Goal: Task Accomplishment & Management: Manage account settings

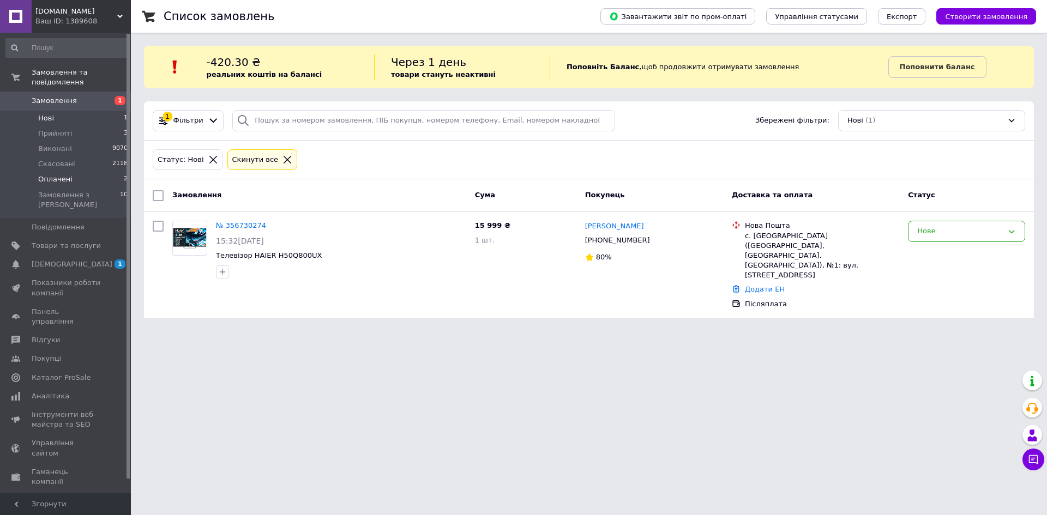
click at [53, 174] on span "Оплачені" at bounding box center [55, 179] width 34 height 10
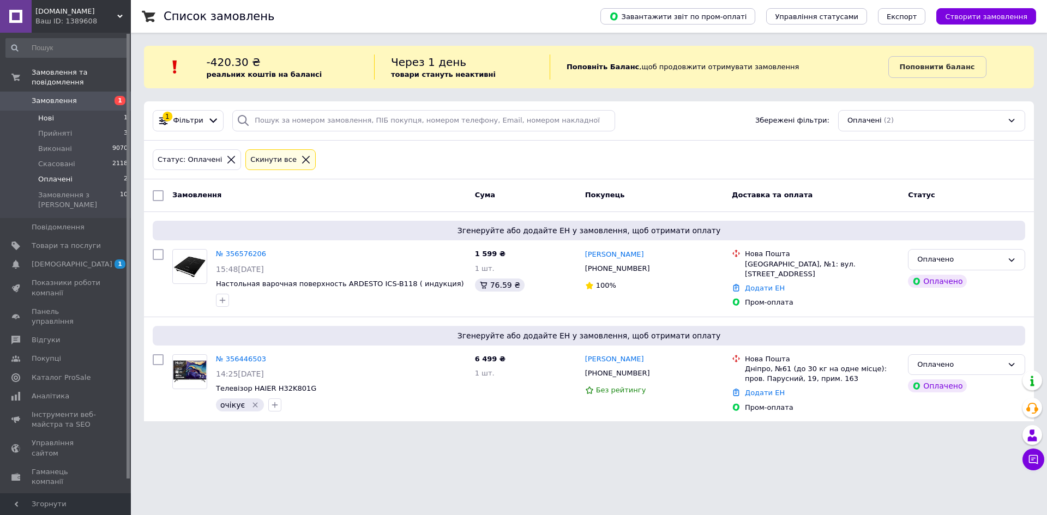
click at [46, 113] on span "Нові" at bounding box center [46, 118] width 16 height 10
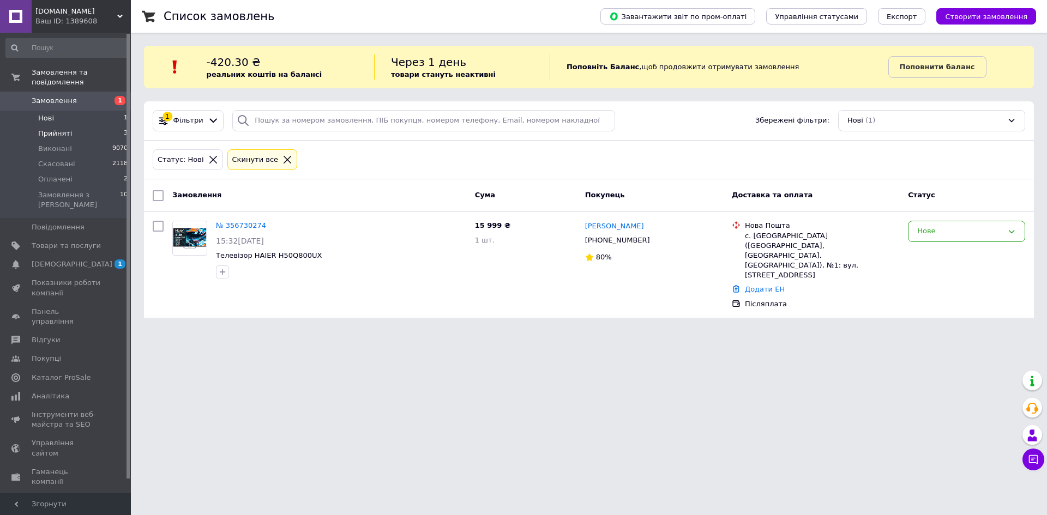
click at [47, 126] on li "Прийняті 3" at bounding box center [67, 133] width 134 height 15
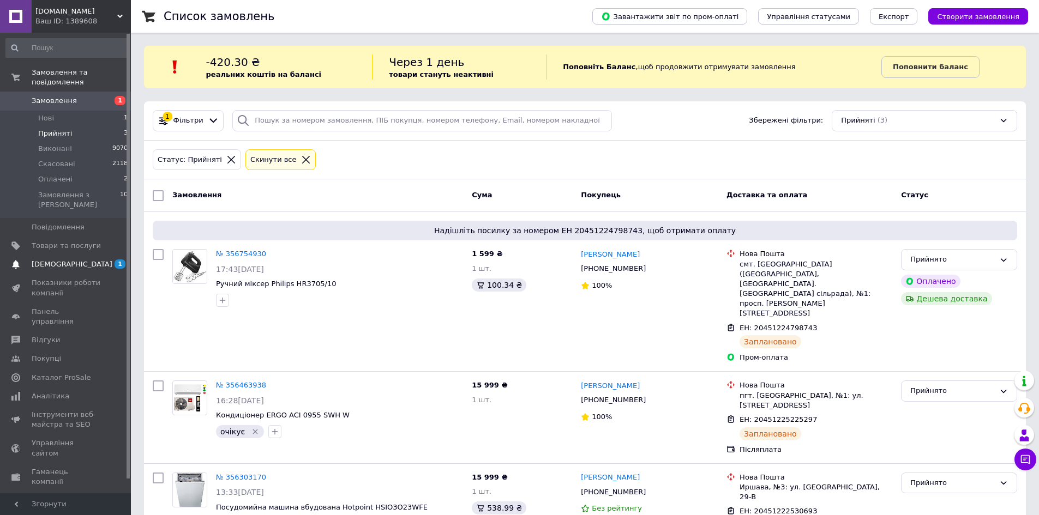
click at [62, 259] on span "[DEMOGRAPHIC_DATA]" at bounding box center [72, 264] width 81 height 10
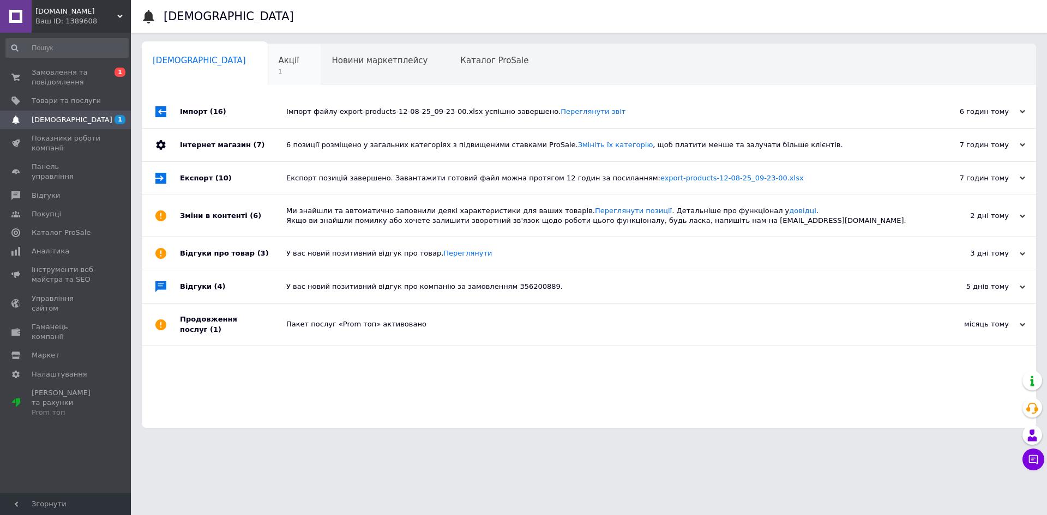
click at [279, 58] on span "Акції" at bounding box center [289, 61] width 21 height 10
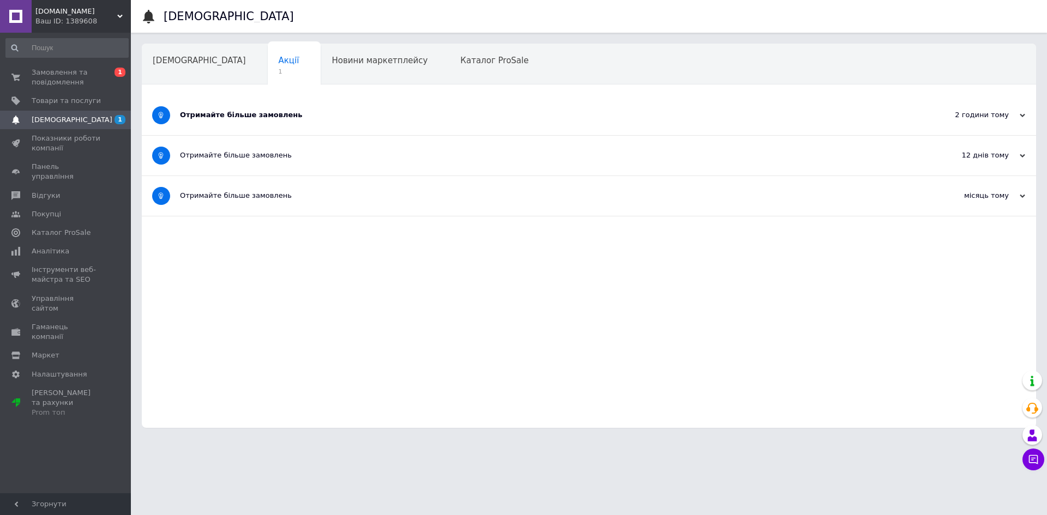
click at [251, 114] on div "Отримайте більше замовлень" at bounding box center [548, 115] width 736 height 10
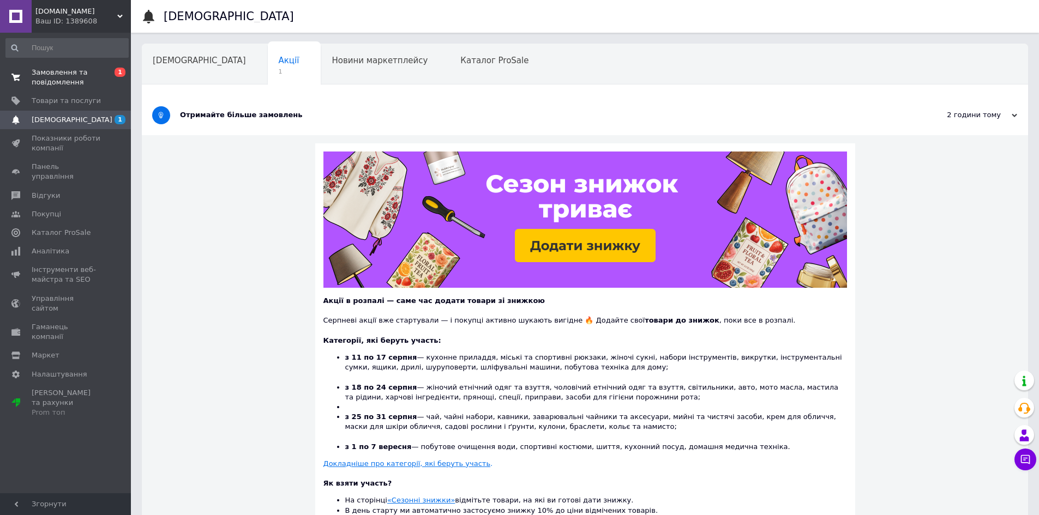
click at [52, 76] on span "Замовлення та повідомлення" at bounding box center [66, 78] width 69 height 20
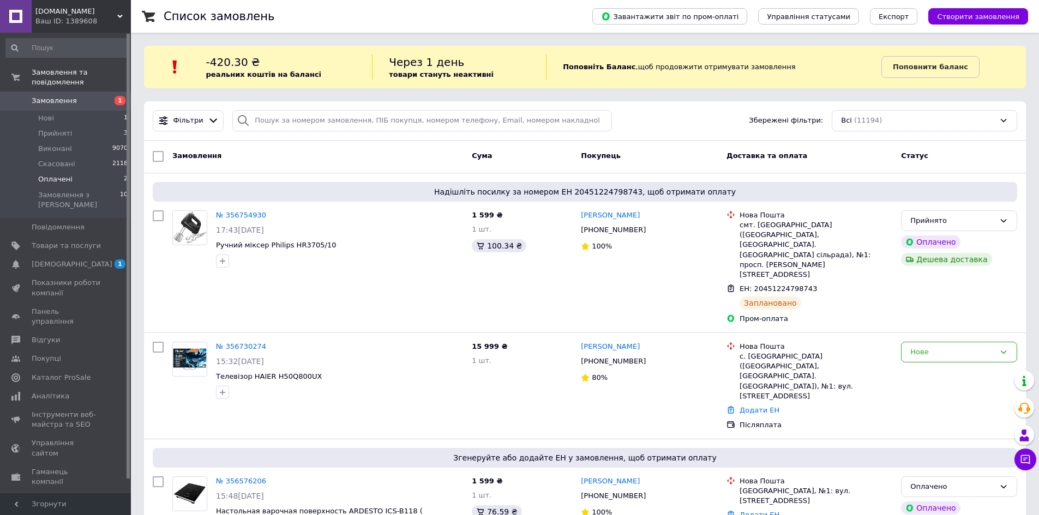
click at [59, 174] on span "Оплачені" at bounding box center [55, 179] width 34 height 10
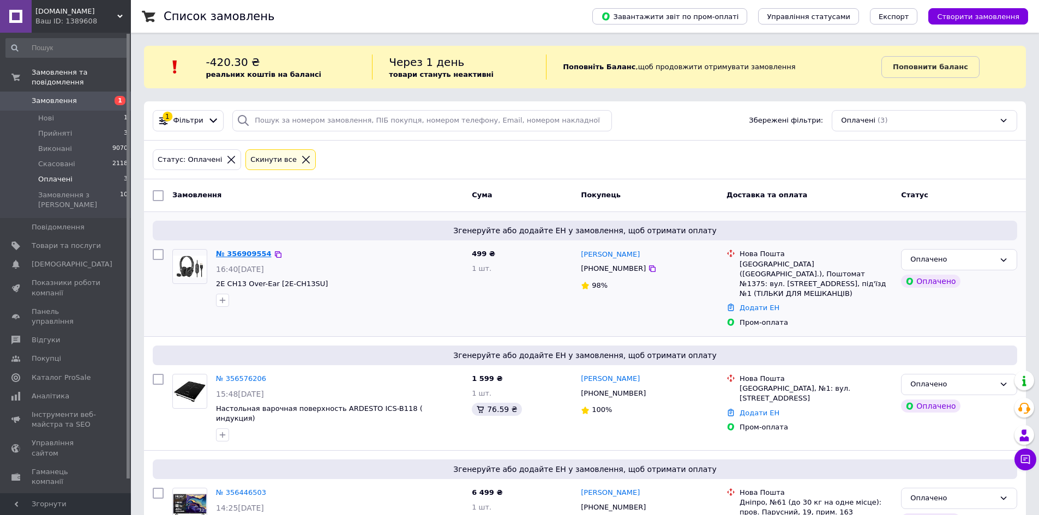
click at [240, 252] on link "№ 356909554" at bounding box center [244, 254] width 56 height 8
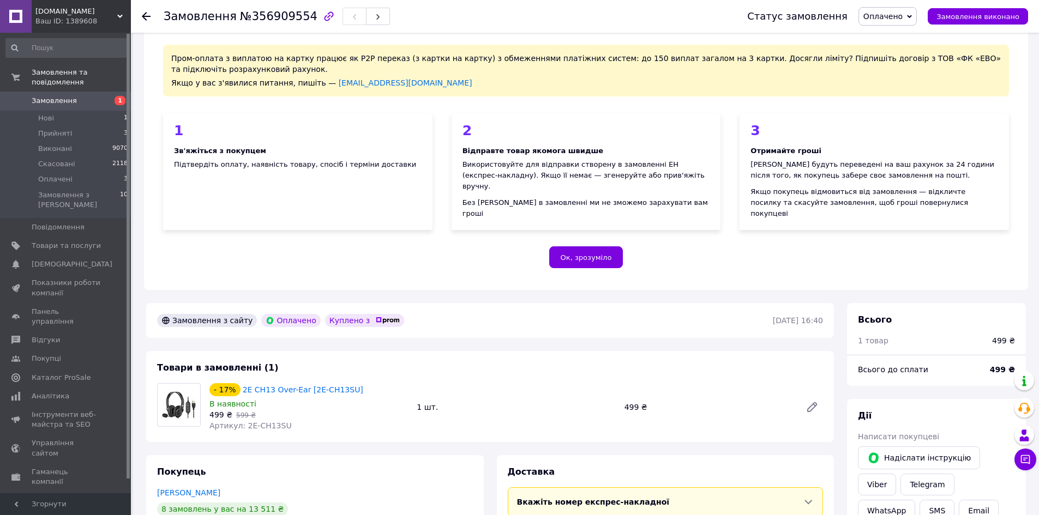
scroll to position [55, 0]
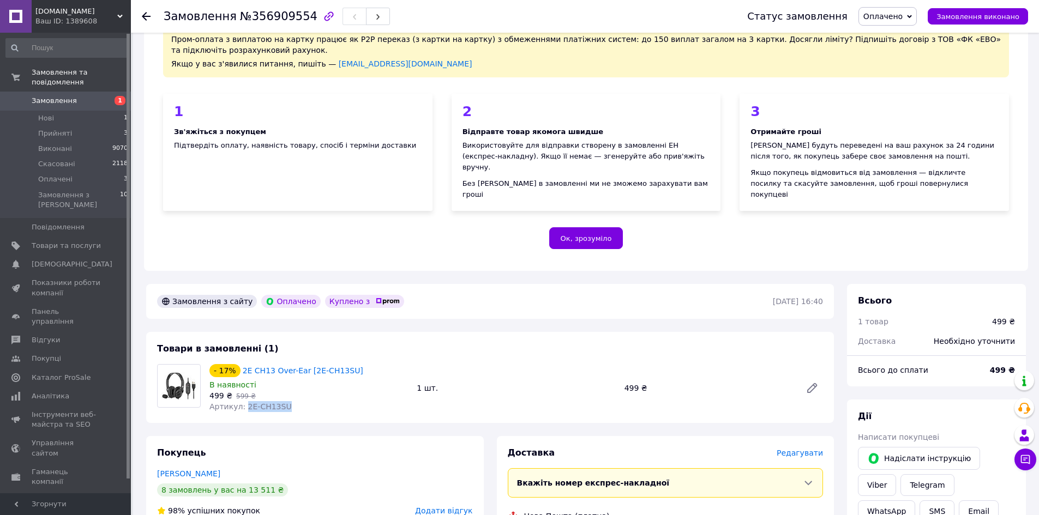
drag, startPoint x: 243, startPoint y: 396, endPoint x: 285, endPoint y: 400, distance: 42.2
click at [285, 401] on div "Артикул: 2E-CH13SU" at bounding box center [308, 406] width 198 height 11
copy span "2E-CH13SU"
click at [322, 390] on div "499 ₴   599 ₴" at bounding box center [308, 395] width 198 height 11
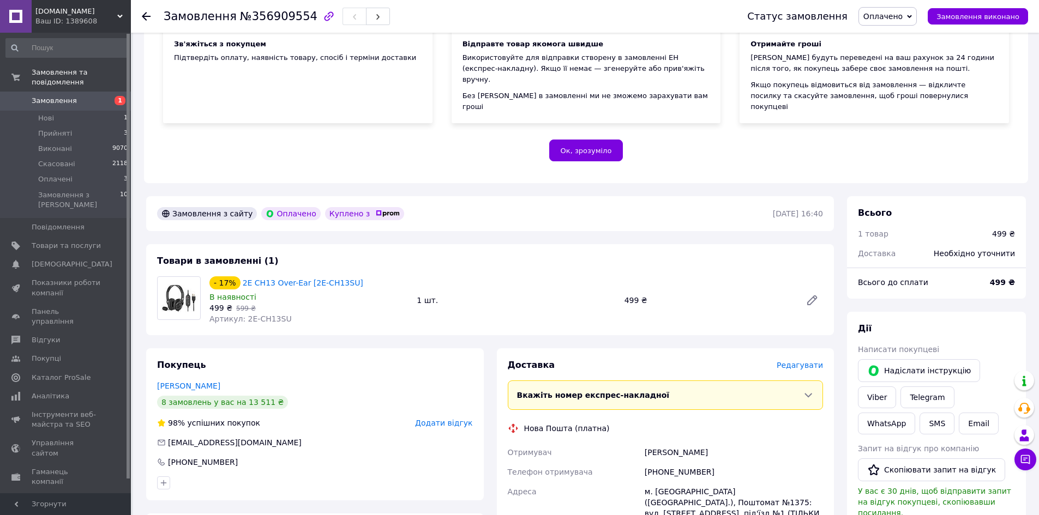
scroll to position [109, 0]
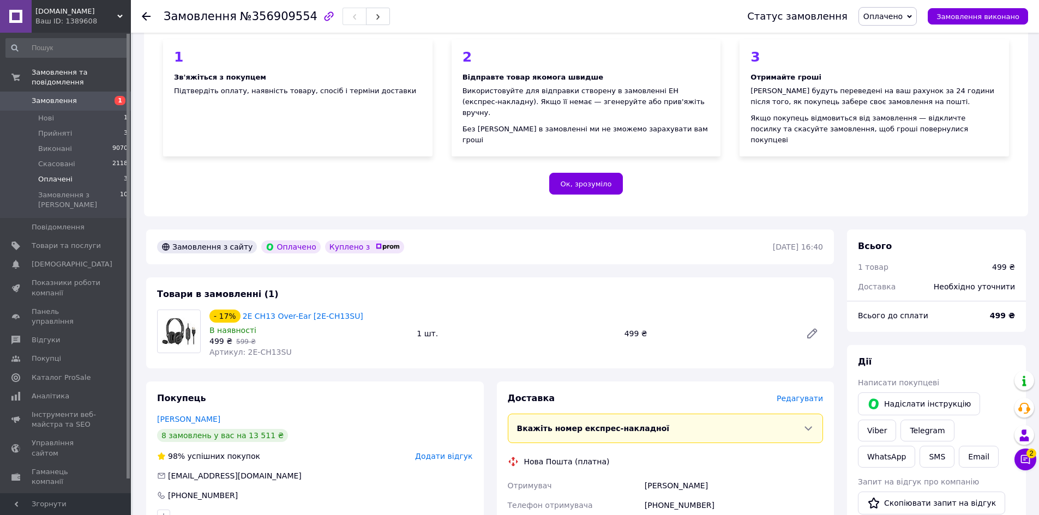
click at [58, 174] on span "Оплачені" at bounding box center [55, 179] width 34 height 10
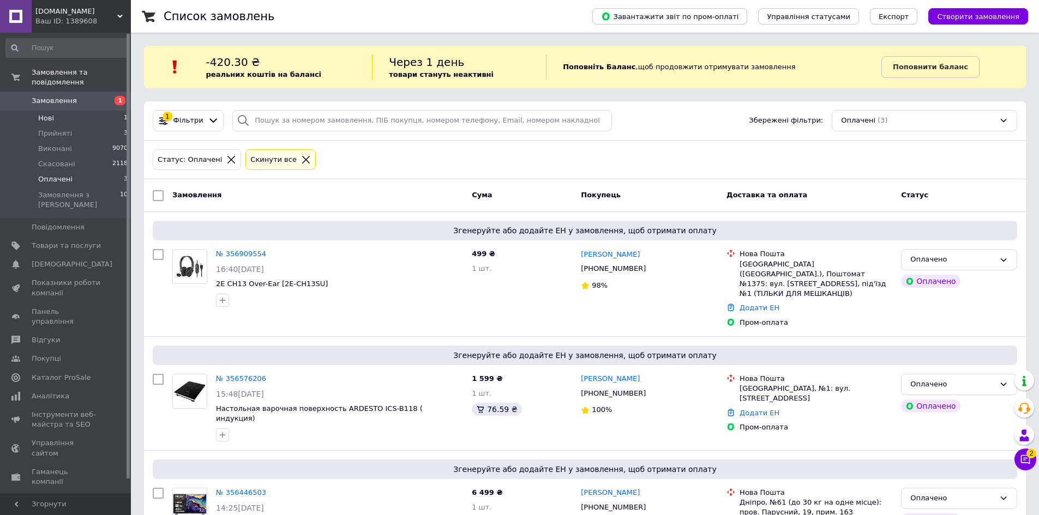
click at [56, 111] on li "Нові 1" at bounding box center [67, 118] width 134 height 15
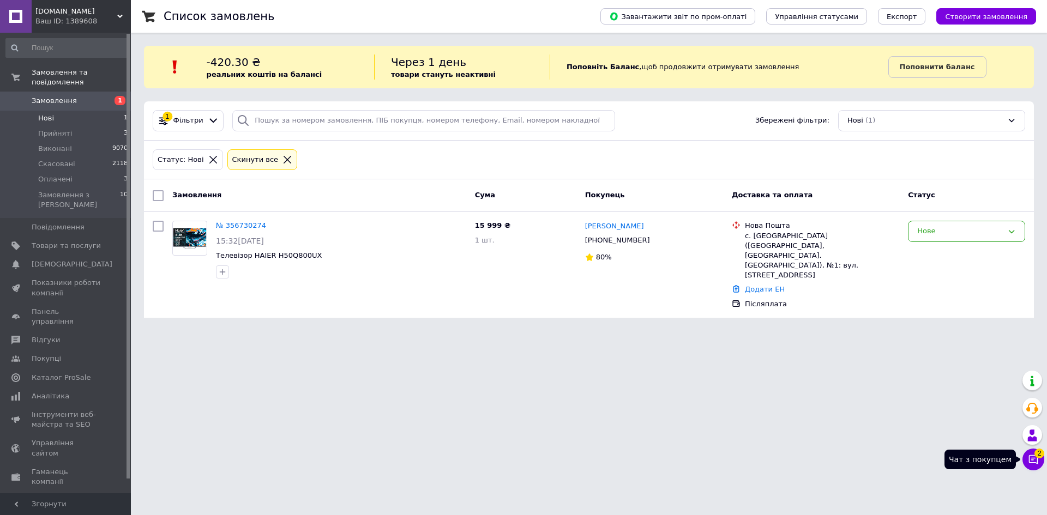
click at [1040, 460] on button "Чат з покупцем 2" at bounding box center [1033, 460] width 22 height 22
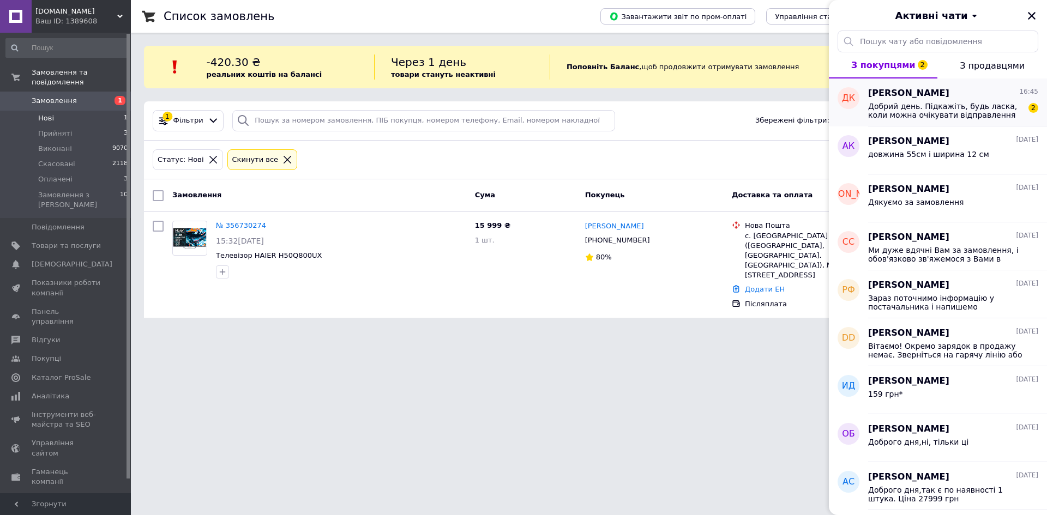
click at [889, 101] on div "Добрий день. Підкажіть, будь ласка, коли можна очікувати відправлення замовленн…" at bounding box center [953, 110] width 170 height 20
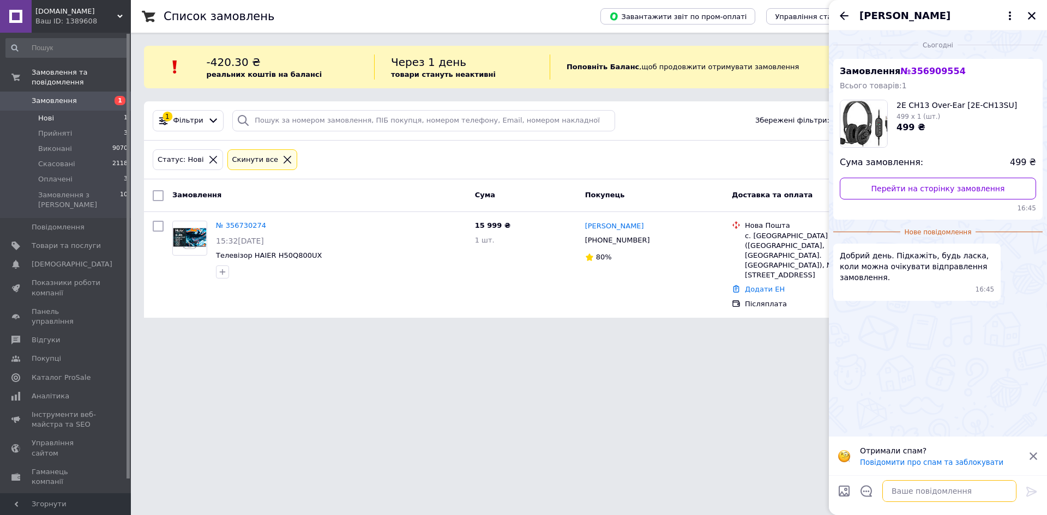
click at [905, 490] on textarea at bounding box center [949, 491] width 134 height 22
type textarea "Добрий день"
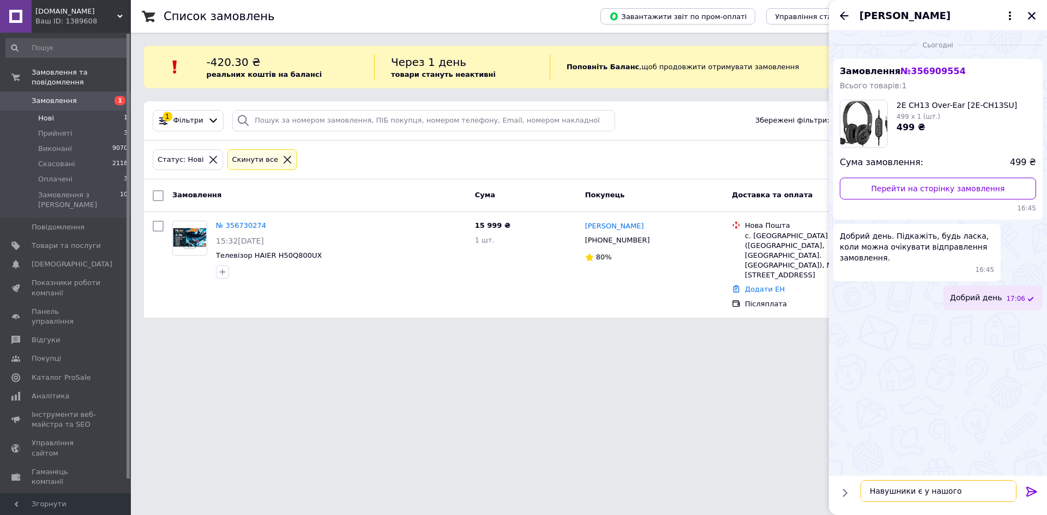
type textarea "Навушники є у нашого постачальника"
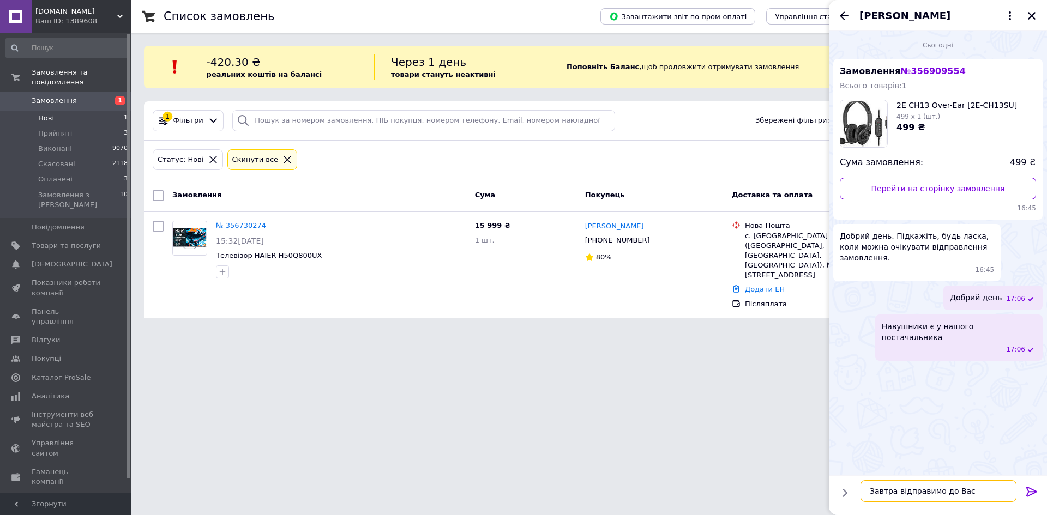
type textarea "Завтра відправимо до Вас!"
drag, startPoint x: 1030, startPoint y: 15, endPoint x: 1014, endPoint y: 20, distance: 17.2
click at [1030, 15] on icon "Закрити" at bounding box center [1032, 16] width 8 height 8
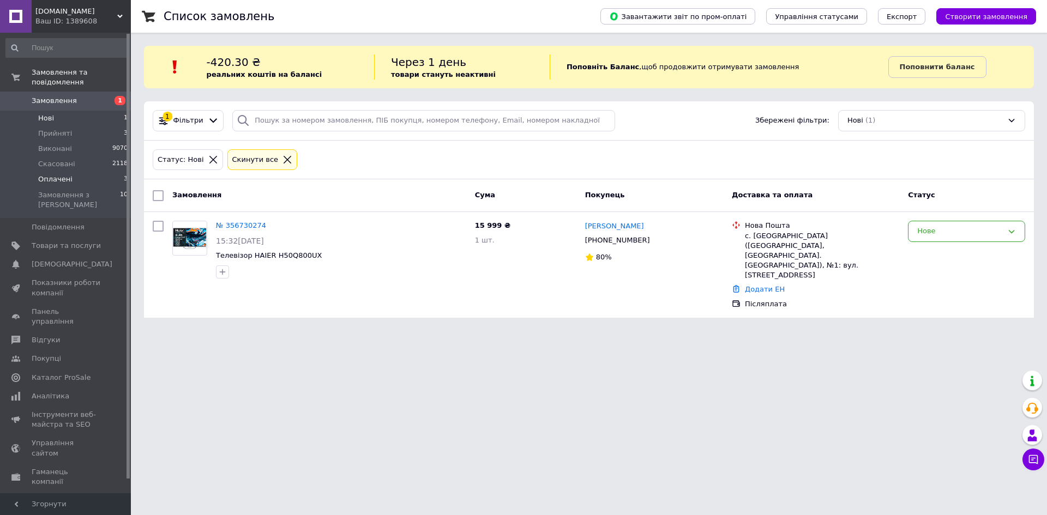
click at [48, 174] on span "Оплачені" at bounding box center [55, 179] width 34 height 10
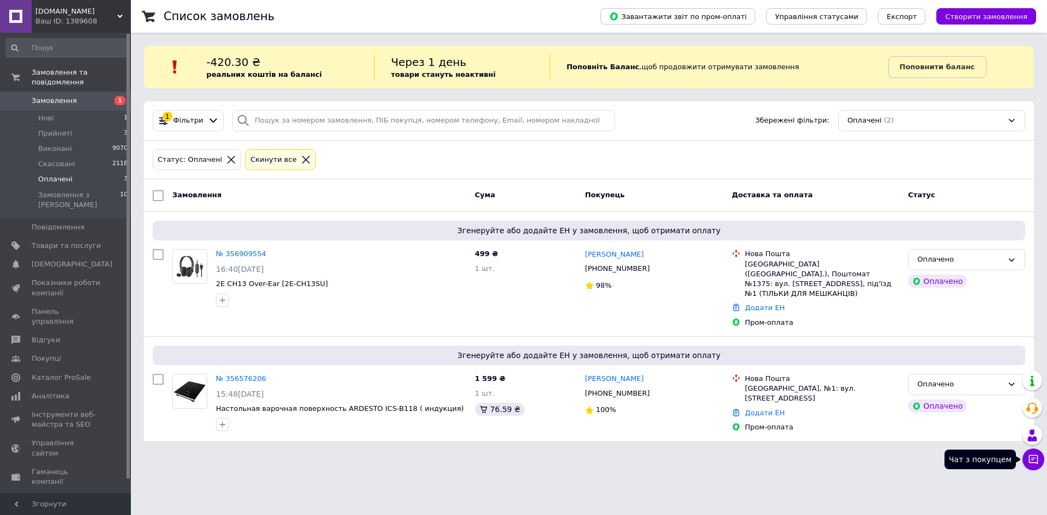
click at [1029, 460] on icon at bounding box center [1033, 459] width 9 height 9
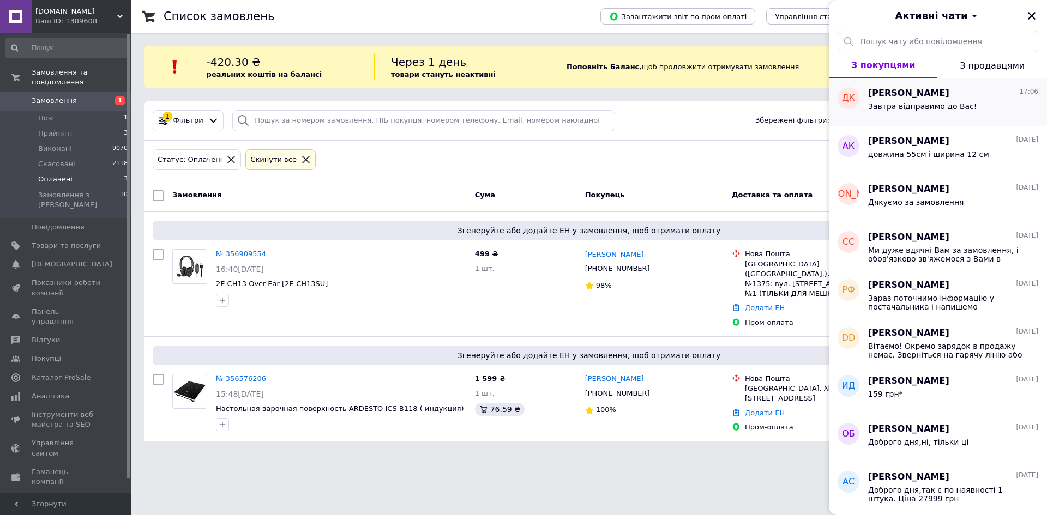
click at [916, 100] on div "Завтра відправимо до Вас!" at bounding box center [953, 108] width 170 height 17
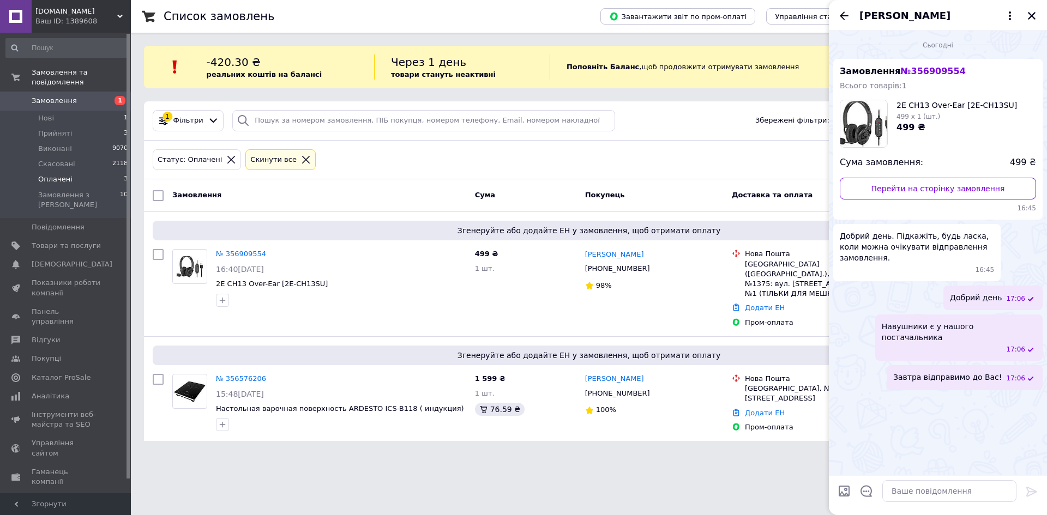
drag, startPoint x: 1031, startPoint y: 12, endPoint x: 1021, endPoint y: 18, distance: 12.0
click at [1031, 12] on icon "Закрити" at bounding box center [1032, 16] width 10 height 10
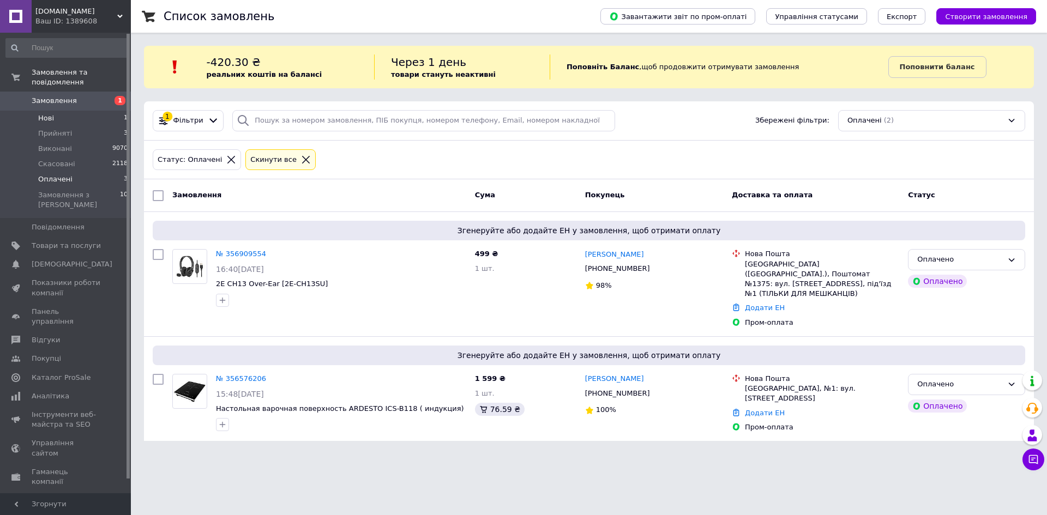
click at [58, 111] on li "Нові 1" at bounding box center [67, 118] width 134 height 15
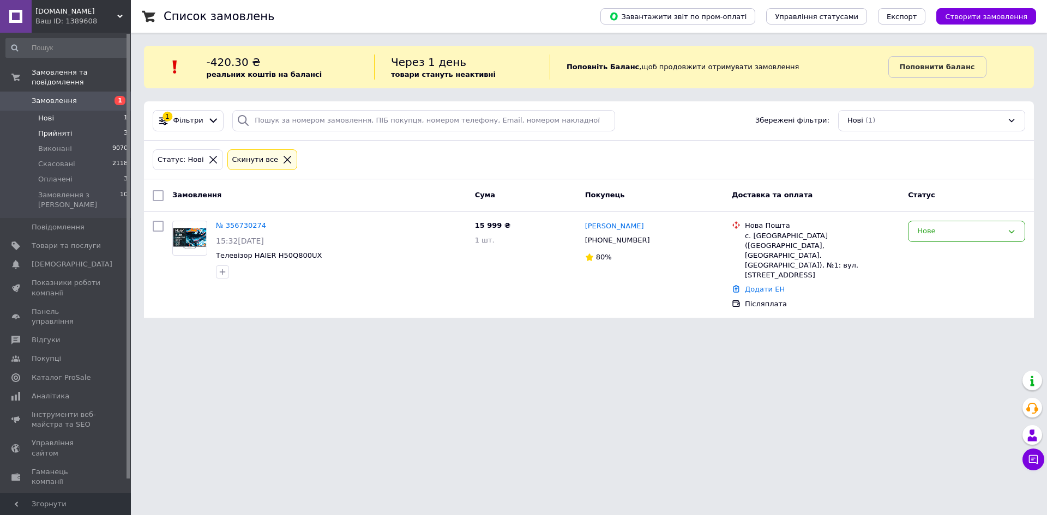
click at [53, 129] on span "Прийняті" at bounding box center [55, 134] width 34 height 10
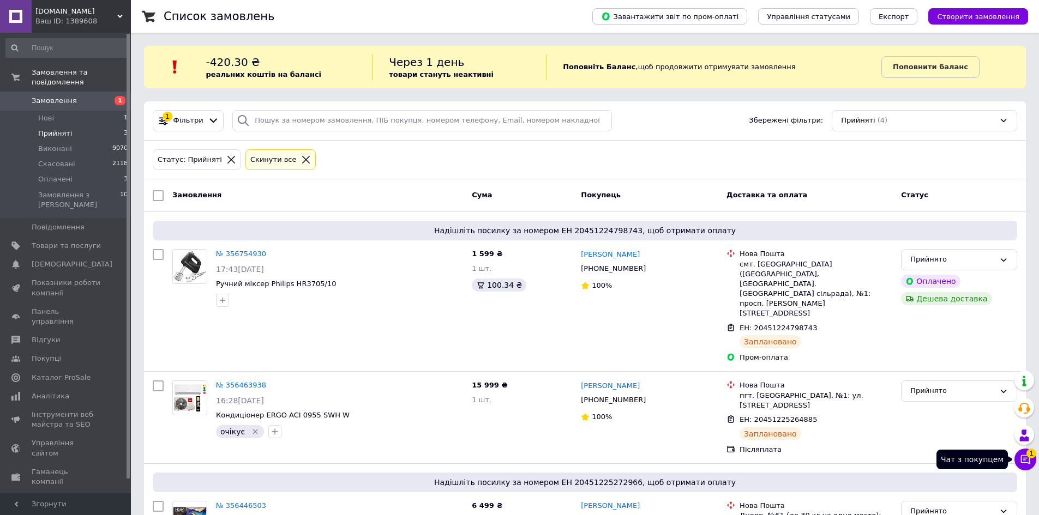
click at [1021, 460] on icon at bounding box center [1025, 459] width 9 height 9
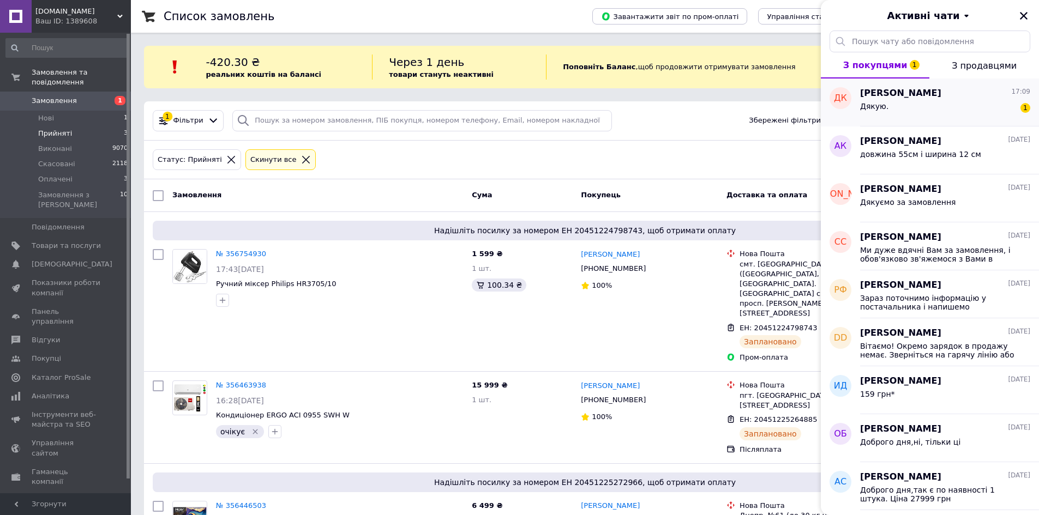
click at [888, 110] on div "Дякую. 1" at bounding box center [945, 108] width 170 height 17
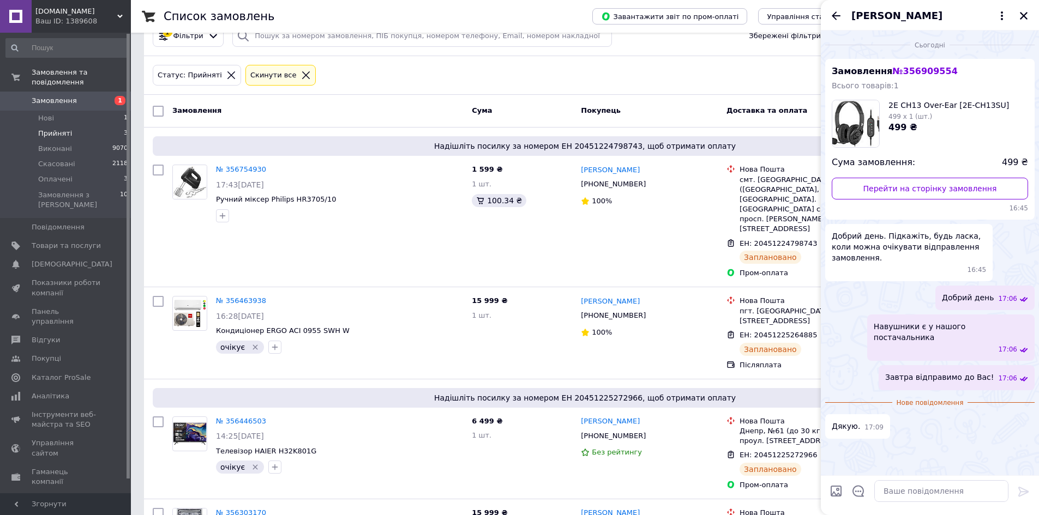
scroll to position [109, 0]
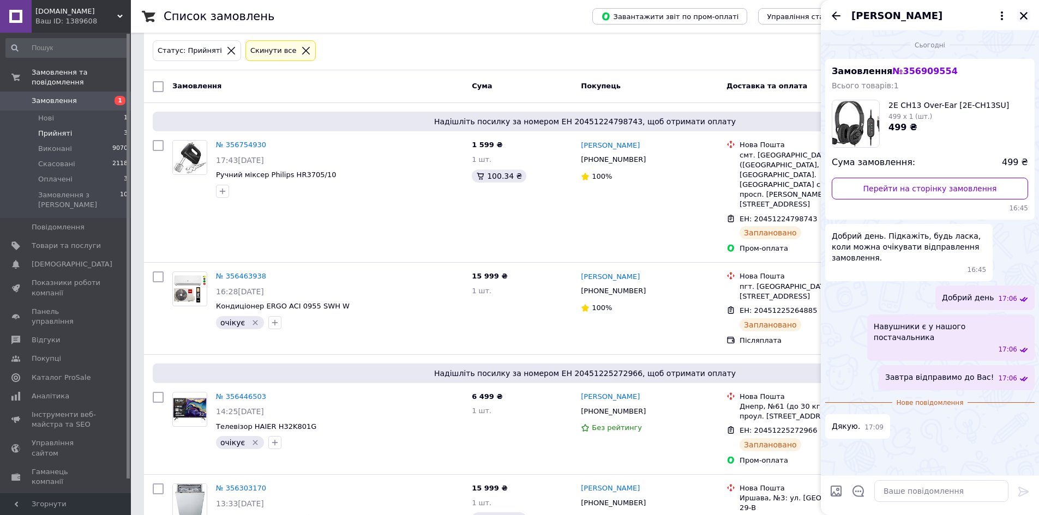
click at [1024, 19] on icon "Закрити" at bounding box center [1023, 16] width 10 height 10
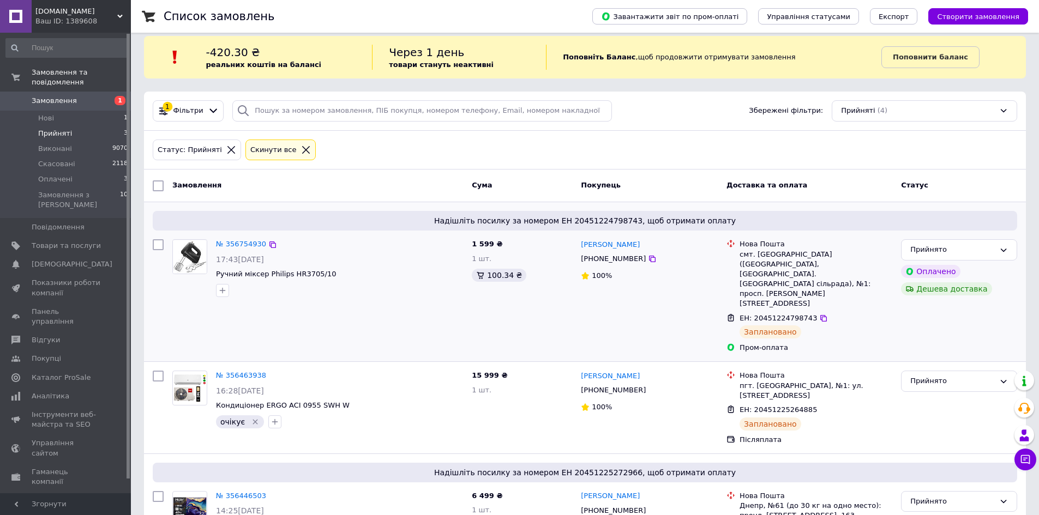
scroll to position [0, 0]
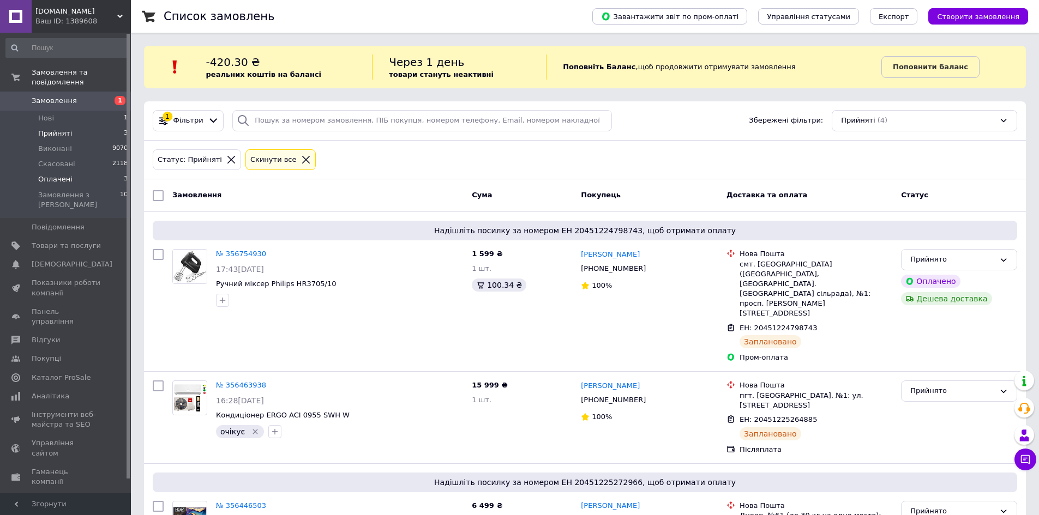
click at [40, 172] on li "Оплачені 3" at bounding box center [67, 179] width 134 height 15
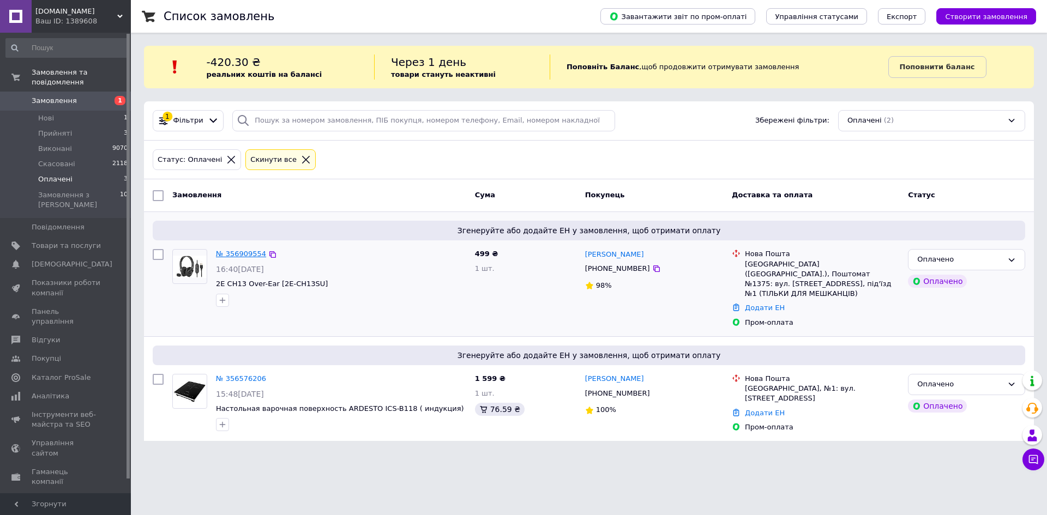
click at [226, 254] on link "№ 356909554" at bounding box center [241, 254] width 50 height 8
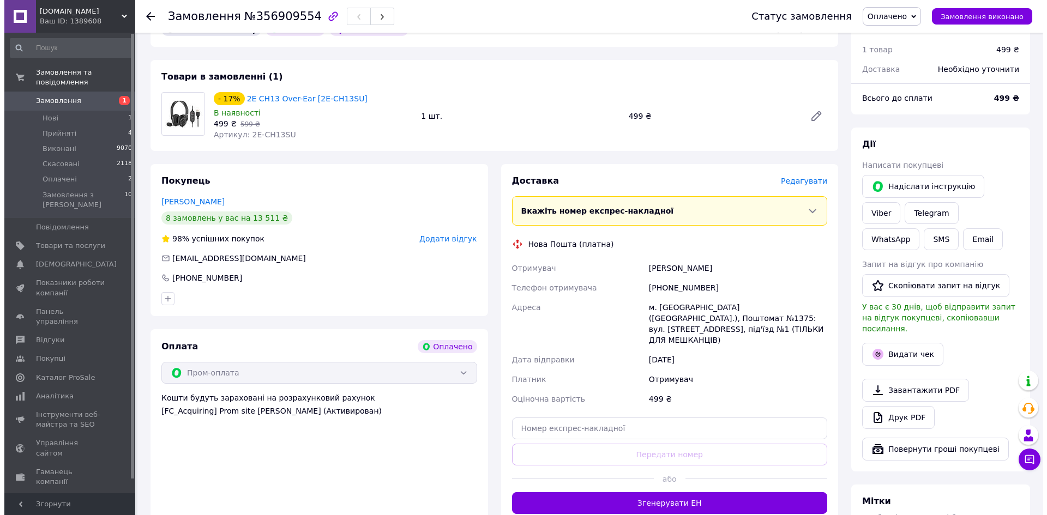
scroll to position [327, 0]
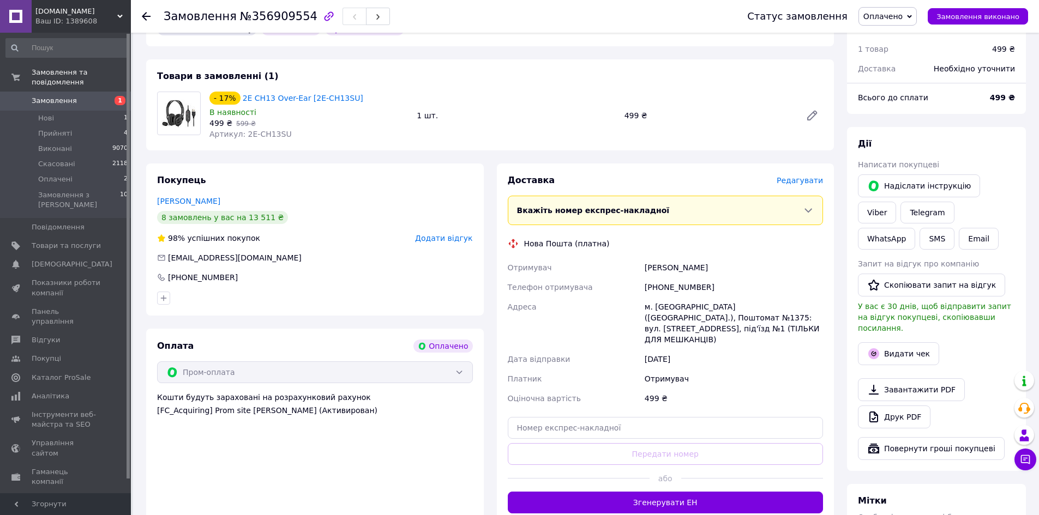
click at [797, 176] on span "Редагувати" at bounding box center [799, 180] width 46 height 9
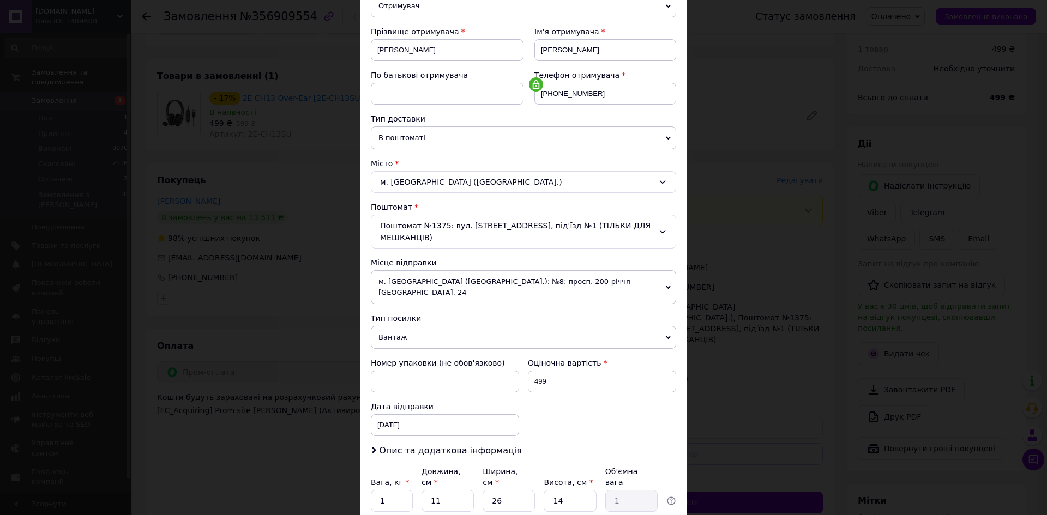
scroll to position [164, 0]
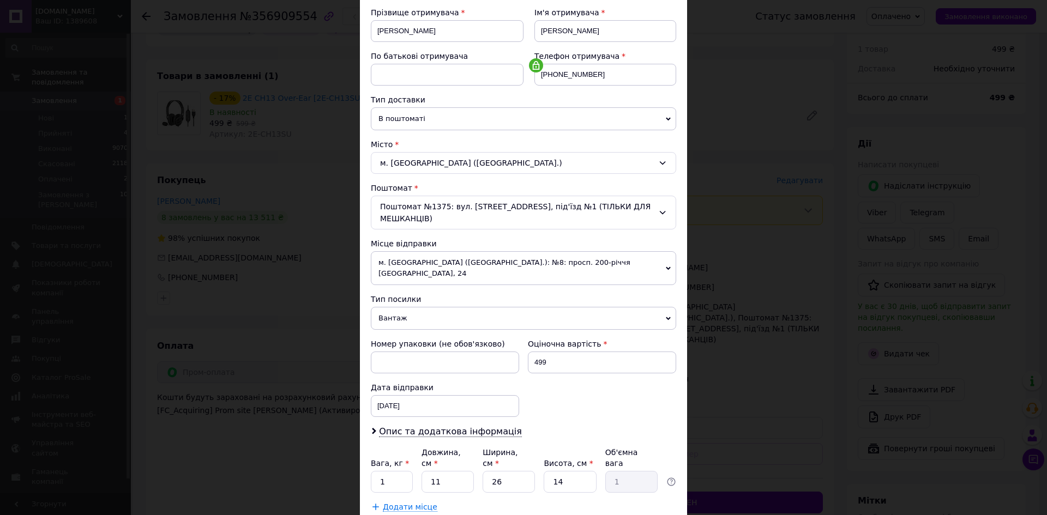
click at [393, 262] on span "м. [GEOGRAPHIC_DATA] ([GEOGRAPHIC_DATA].): №8: просп. 200-річчя [GEOGRAPHIC_DAT…" at bounding box center [523, 268] width 305 height 34
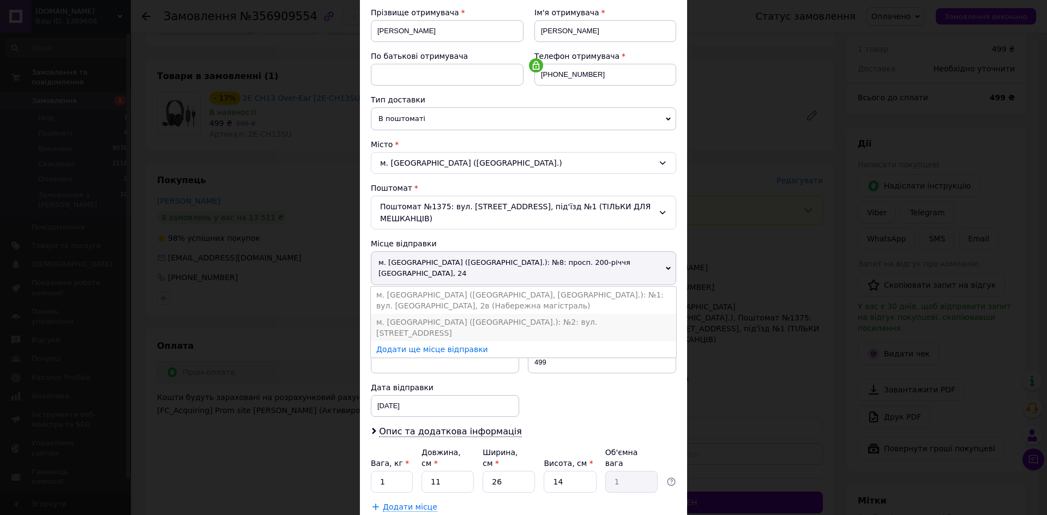
click at [403, 314] on li "м. [GEOGRAPHIC_DATA] ([GEOGRAPHIC_DATA].): №2: вул. [STREET_ADDRESS]" at bounding box center [523, 327] width 305 height 27
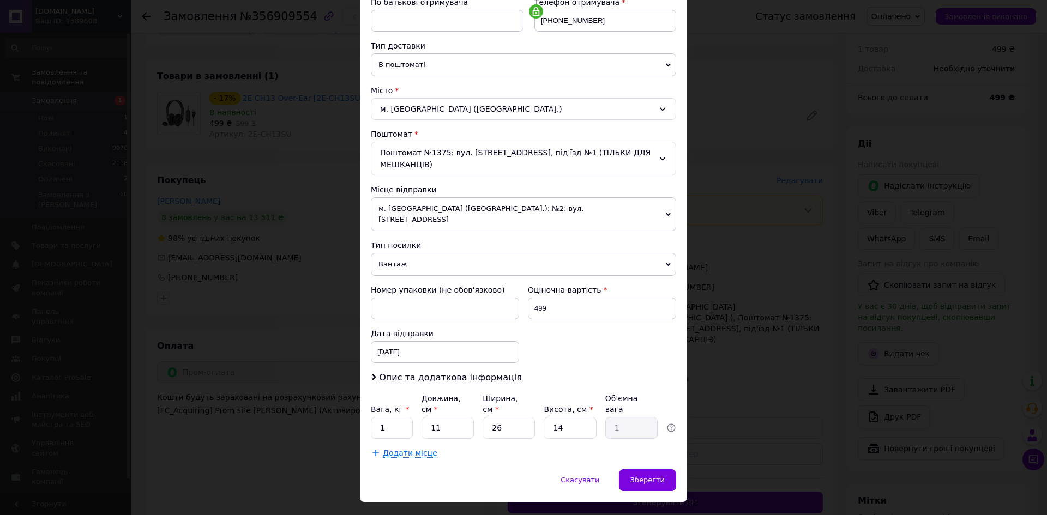
scroll to position [221, 0]
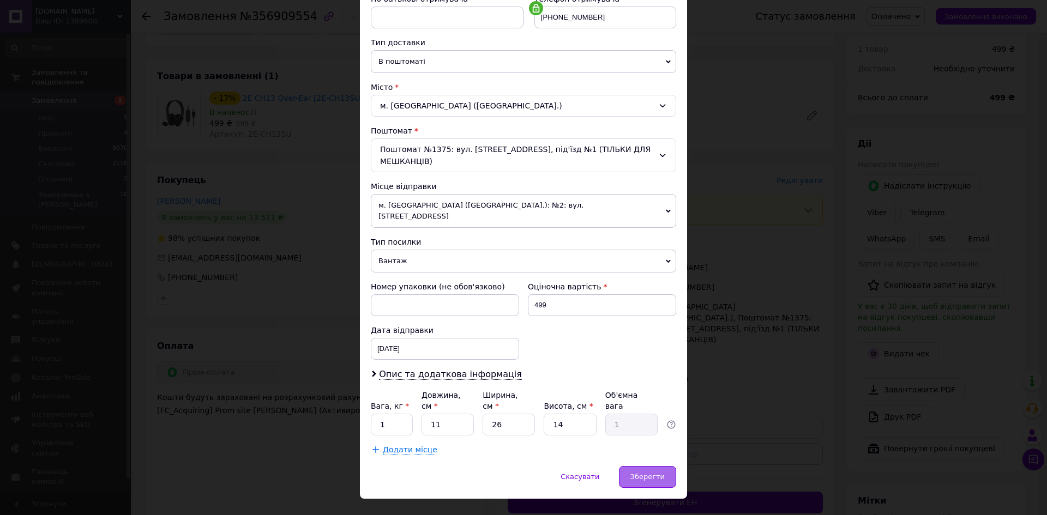
click at [638, 473] on span "Зберегти" at bounding box center [647, 477] width 34 height 8
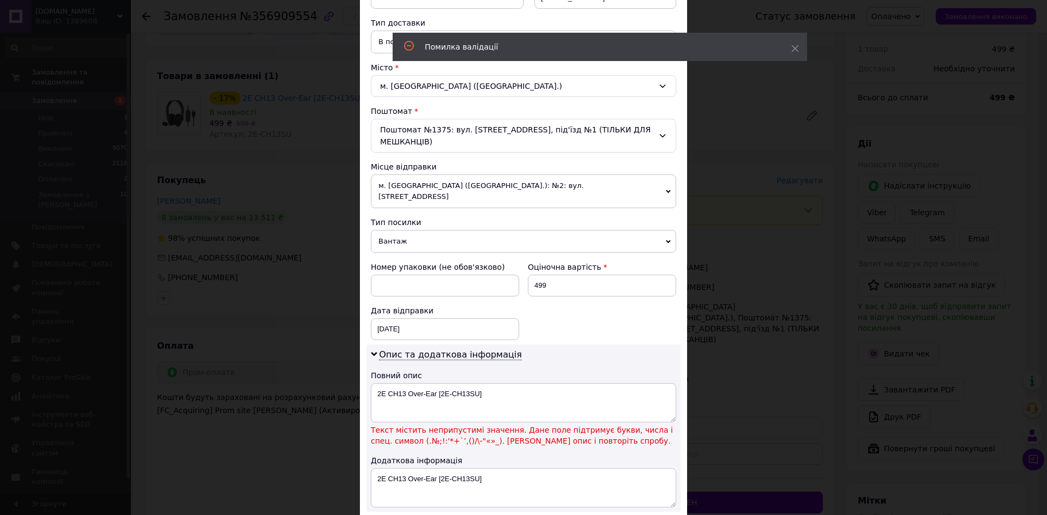
scroll to position [275, 0]
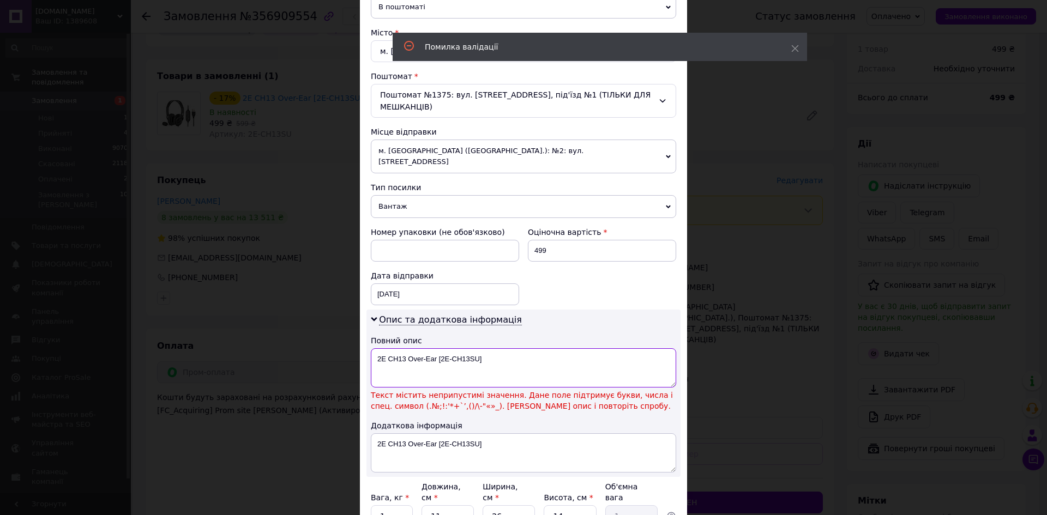
click at [487, 348] on textarea "2E CH13 Over-Ear [2E-CH13SU]" at bounding box center [523, 367] width 305 height 39
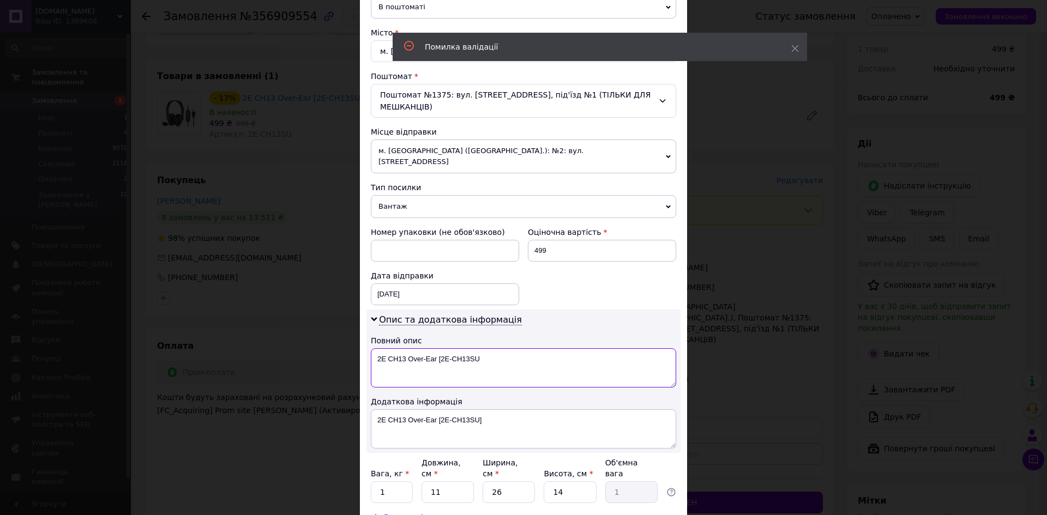
click at [439, 348] on textarea "2E CH13 Over-Ear [2E-CH13SU" at bounding box center [523, 367] width 305 height 39
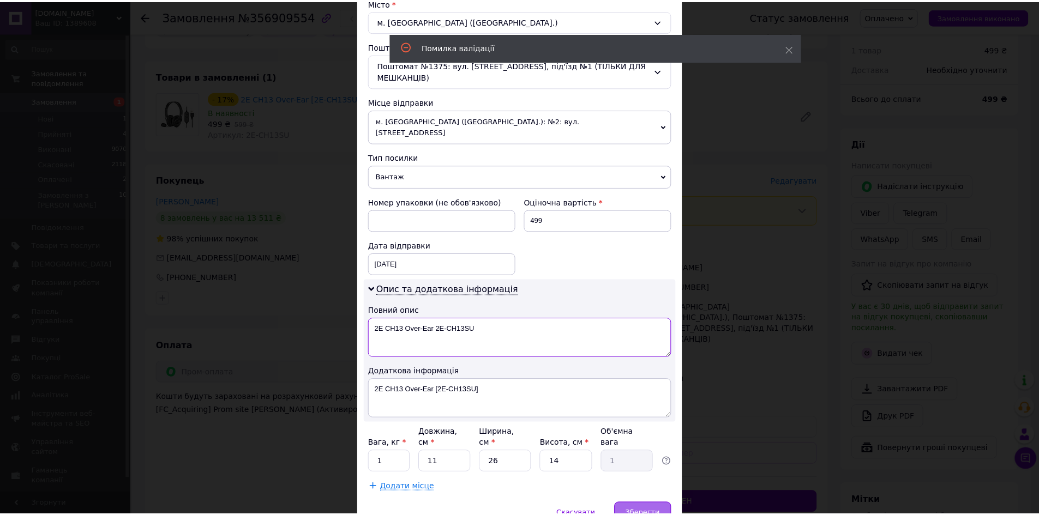
scroll to position [343, 0]
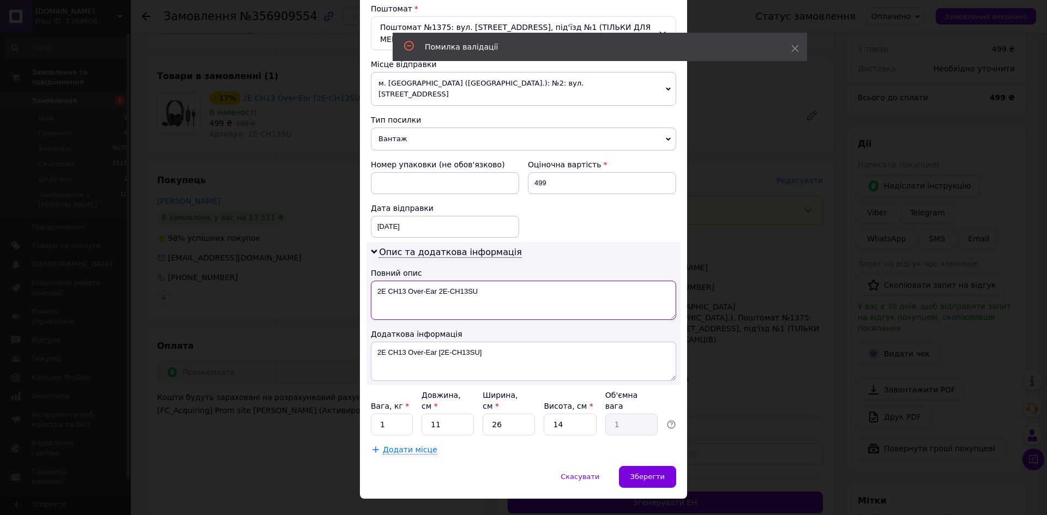
type textarea "2E CH13 Over-Ear 2E-CH13SU"
click at [500, 346] on textarea "2E CH13 Over-Ear [2E-CH13SU]" at bounding box center [523, 361] width 305 height 39
click at [439, 342] on textarea "2E CH13 Over-Ear [2E-CH13SU" at bounding box center [523, 361] width 305 height 39
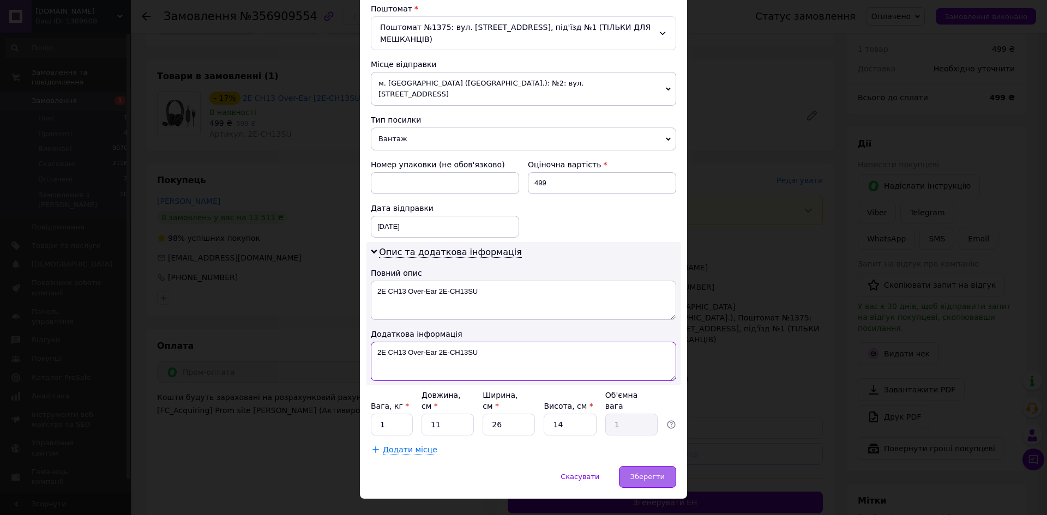
type textarea "2E CH13 Over-Ear 2E-CH13SU"
click at [654, 466] on div "Зберегти" at bounding box center [647, 477] width 57 height 22
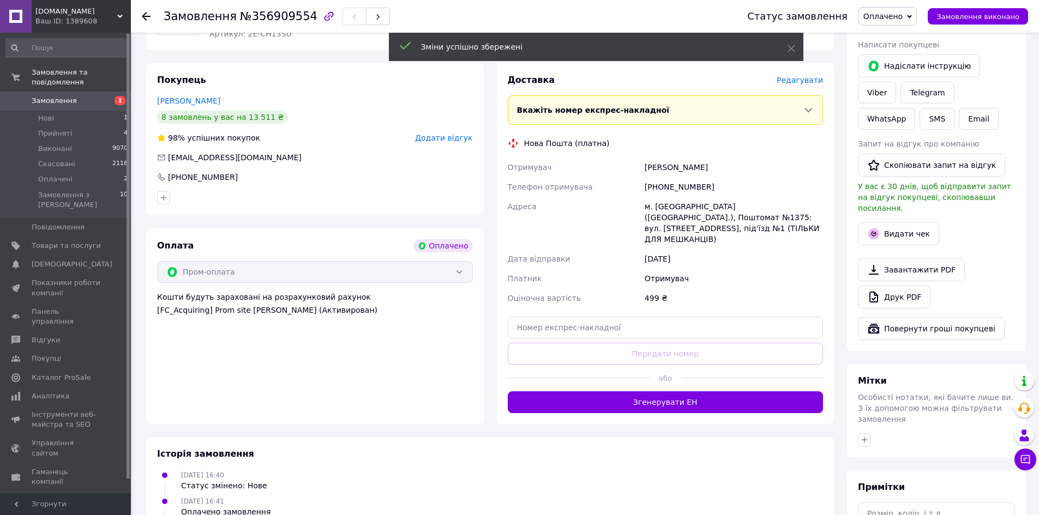
scroll to position [436, 0]
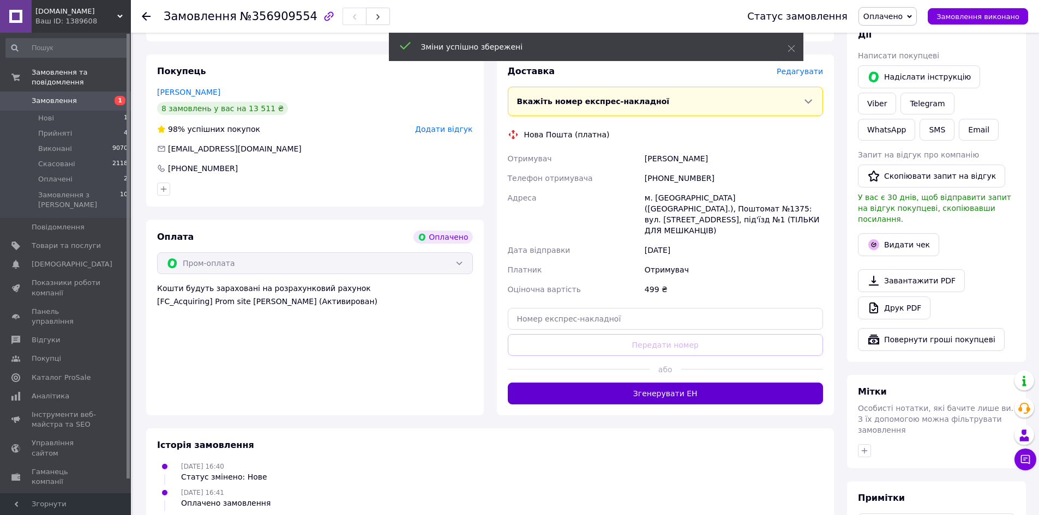
click at [620, 383] on button "Згенерувати ЕН" at bounding box center [666, 394] width 316 height 22
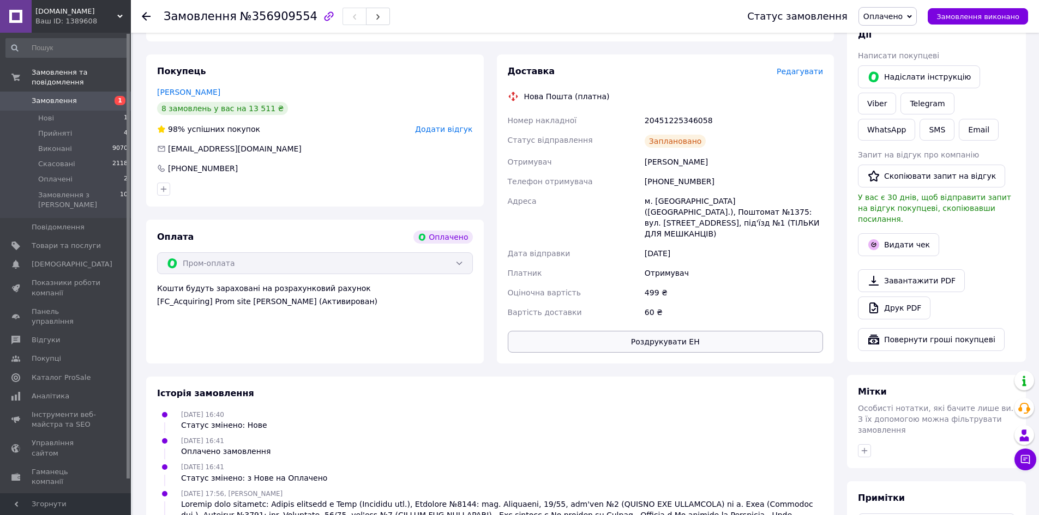
click at [608, 331] on button "Роздрукувати ЕН" at bounding box center [666, 342] width 316 height 22
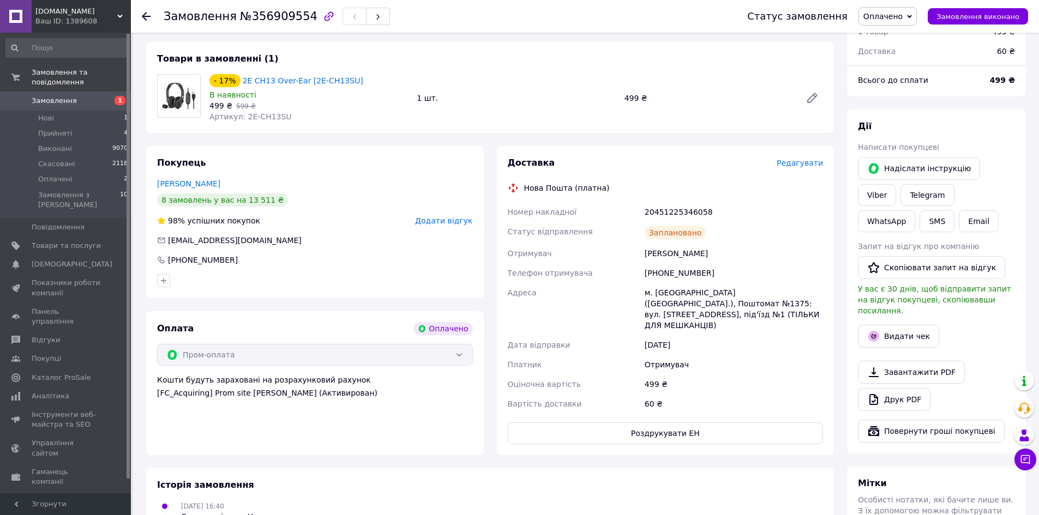
scroll to position [327, 0]
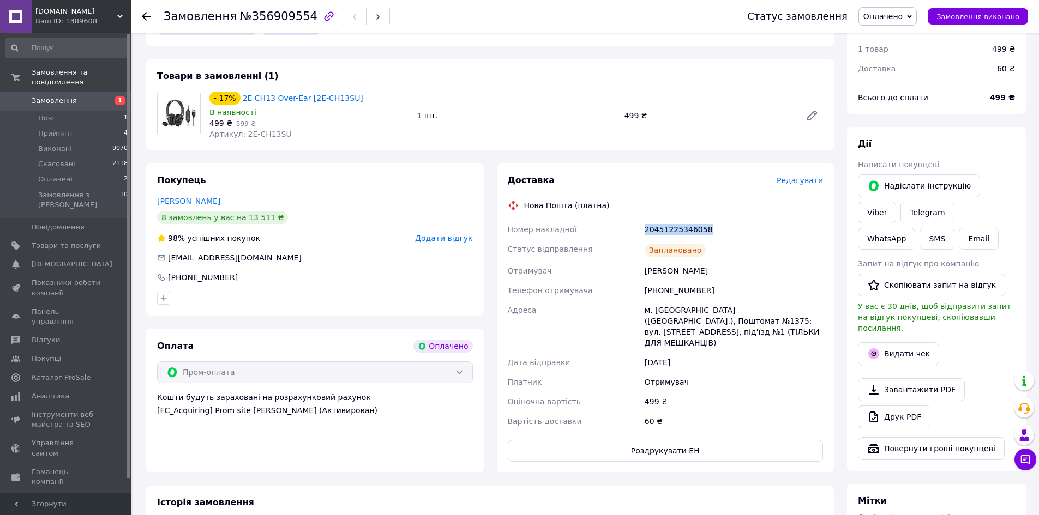
drag, startPoint x: 708, startPoint y: 218, endPoint x: 637, endPoint y: 223, distance: 71.0
click at [637, 223] on div "Номер накладної 20451225346058 Статус відправлення Заплановано Отримувач [PERSO…" at bounding box center [665, 326] width 320 height 212
copy div "Номер накладної 20451225346058"
click at [712, 220] on div "20451225346058" at bounding box center [733, 230] width 183 height 20
drag, startPoint x: 709, startPoint y: 218, endPoint x: 626, endPoint y: 220, distance: 82.9
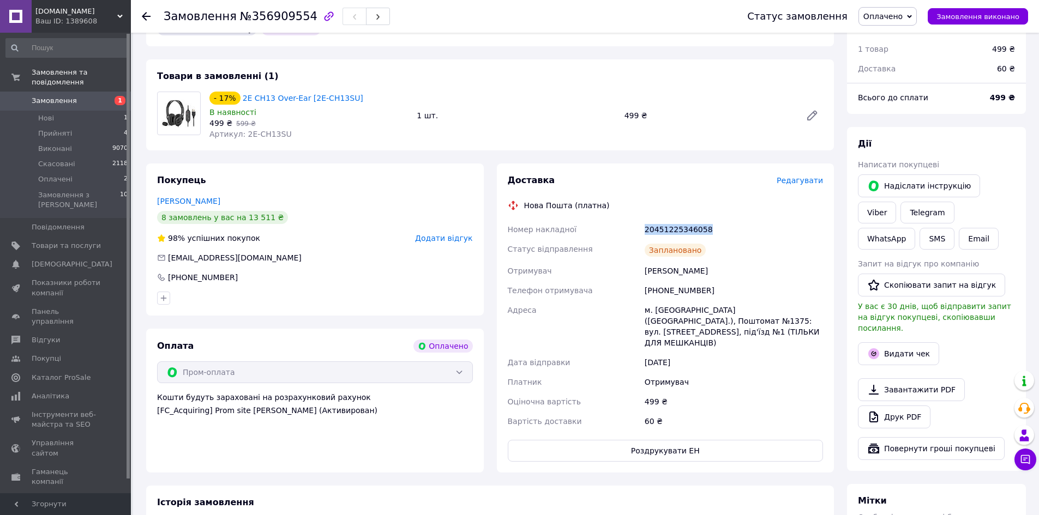
click at [626, 220] on div "Номер накладної 20451225346058 Статус відправлення Заплановано Отримувач [PERSO…" at bounding box center [665, 326] width 320 height 212
copy div "Номер накладної 20451225346058"
click at [1021, 460] on icon at bounding box center [1025, 459] width 9 height 9
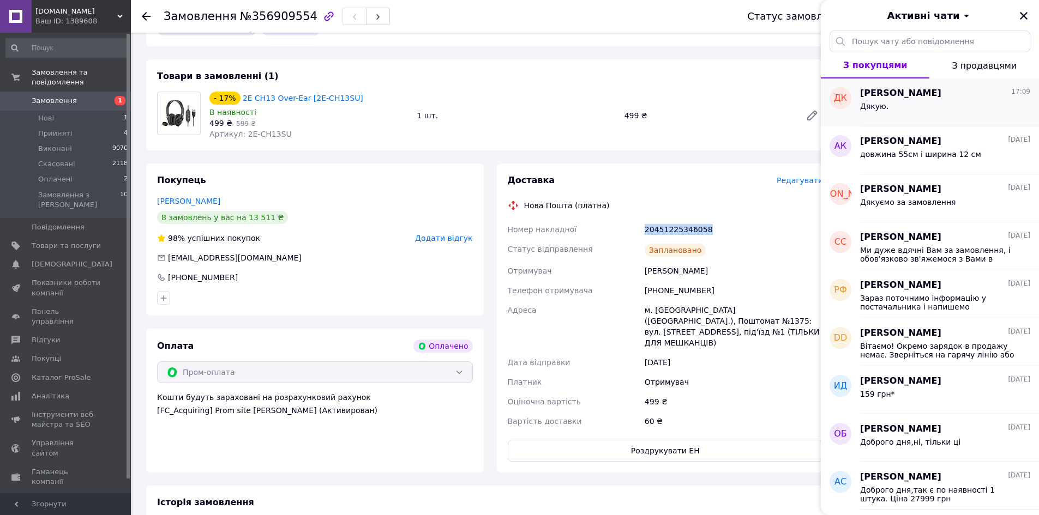
click at [889, 96] on span "[PERSON_NAME]" at bounding box center [900, 93] width 81 height 13
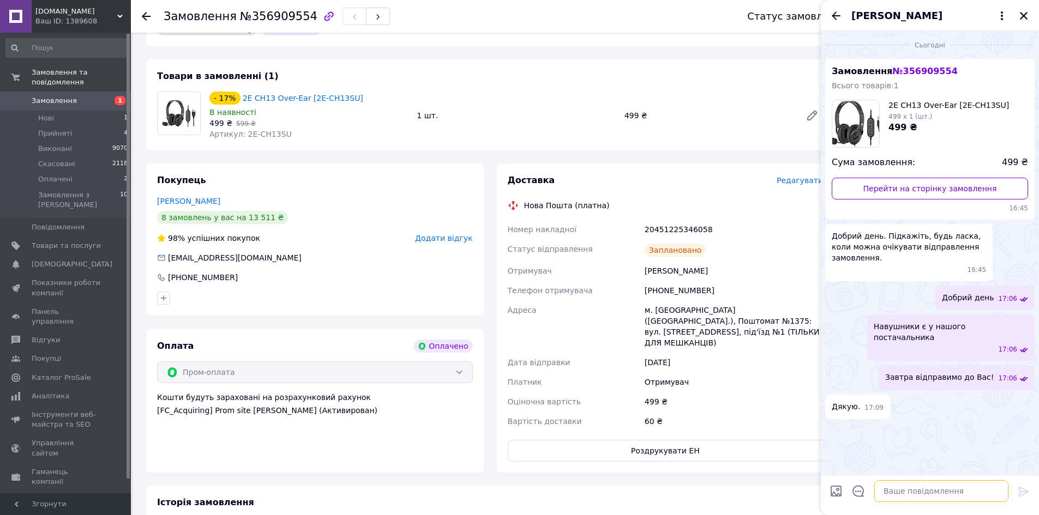
click at [900, 494] on textarea at bounding box center [941, 491] width 134 height 22
paste textarea "20451225346058"
type textarea "Ваша ТТН 20451225346058"
click at [1022, 15] on icon "Закрити" at bounding box center [1023, 16] width 8 height 8
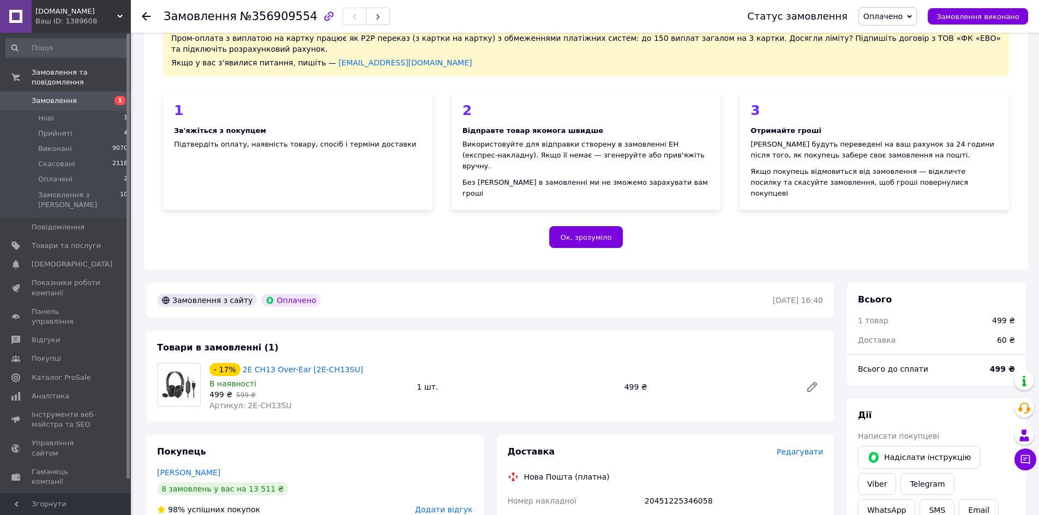
scroll to position [55, 0]
click at [145, 13] on use at bounding box center [146, 16] width 9 height 9
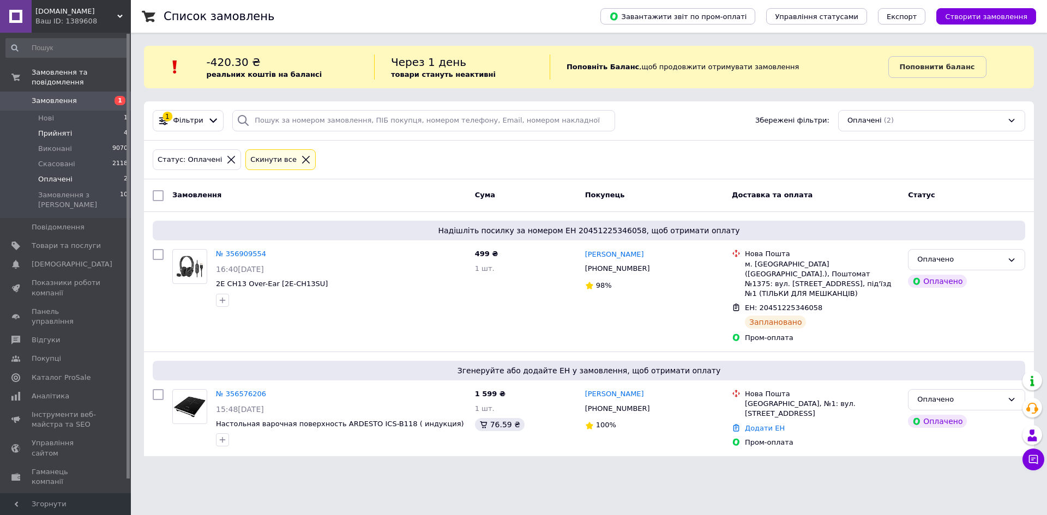
click at [64, 129] on span "Прийняті" at bounding box center [55, 134] width 34 height 10
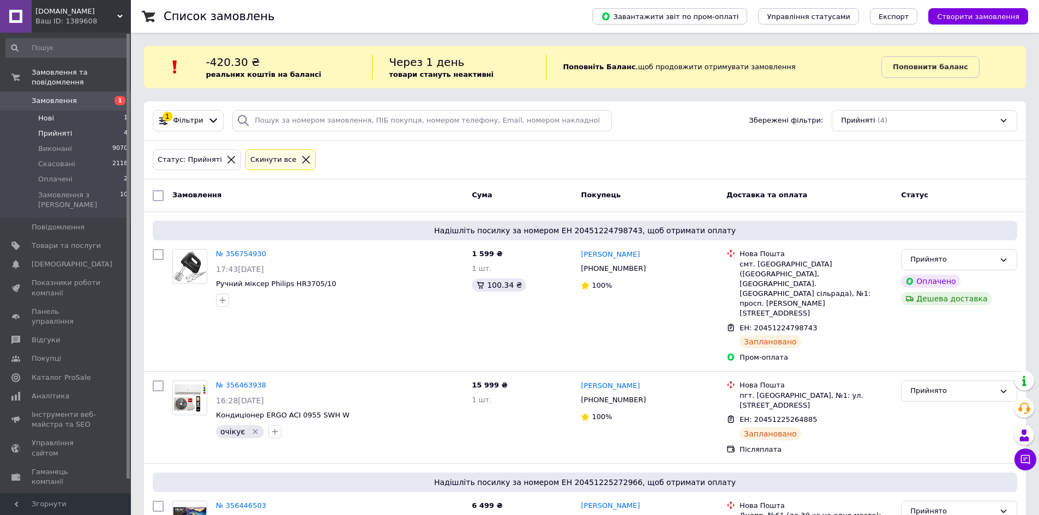
click at [57, 111] on li "Нові 1" at bounding box center [67, 118] width 134 height 15
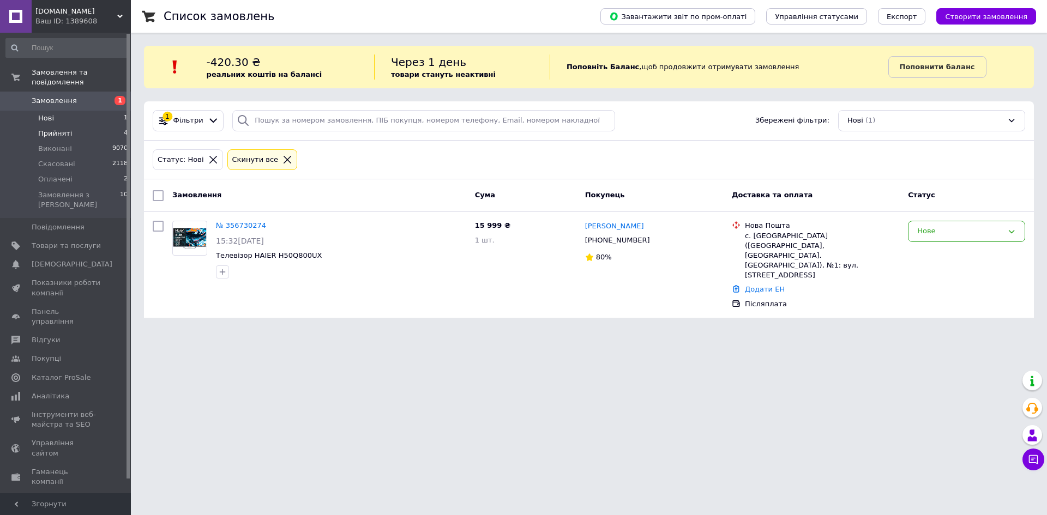
click at [58, 126] on li "Прийняті 4" at bounding box center [67, 133] width 134 height 15
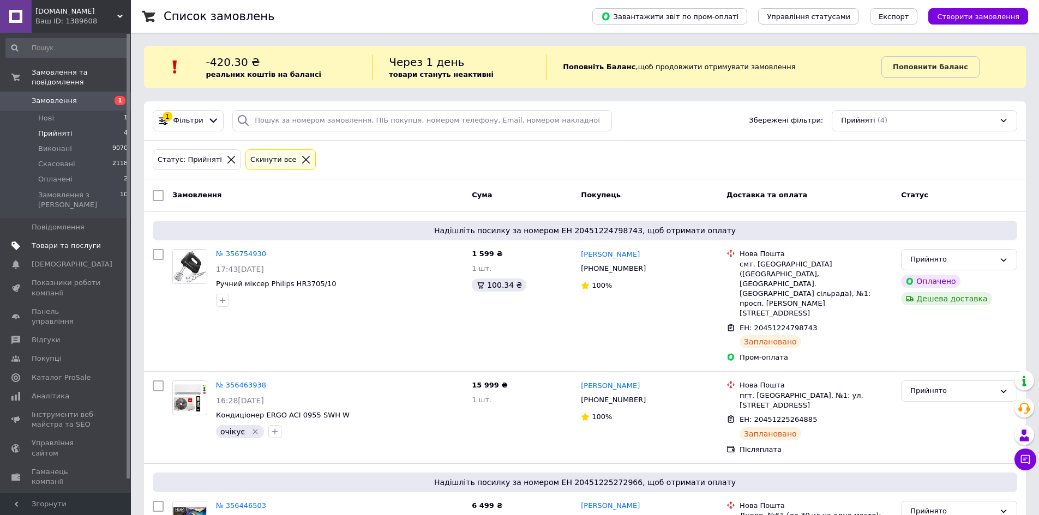
click at [41, 241] on span "Товари та послуги" at bounding box center [66, 246] width 69 height 10
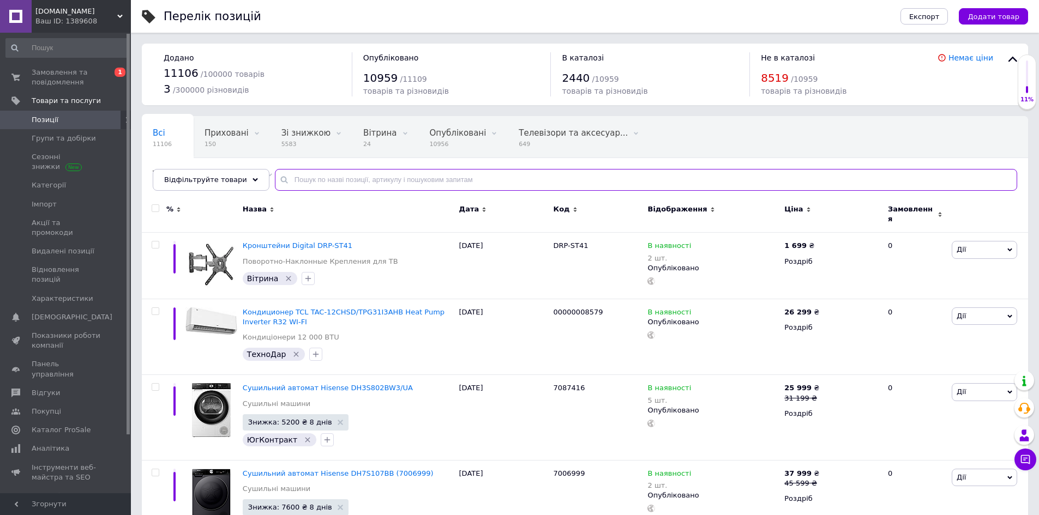
click at [293, 186] on input "text" at bounding box center [646, 180] width 742 height 22
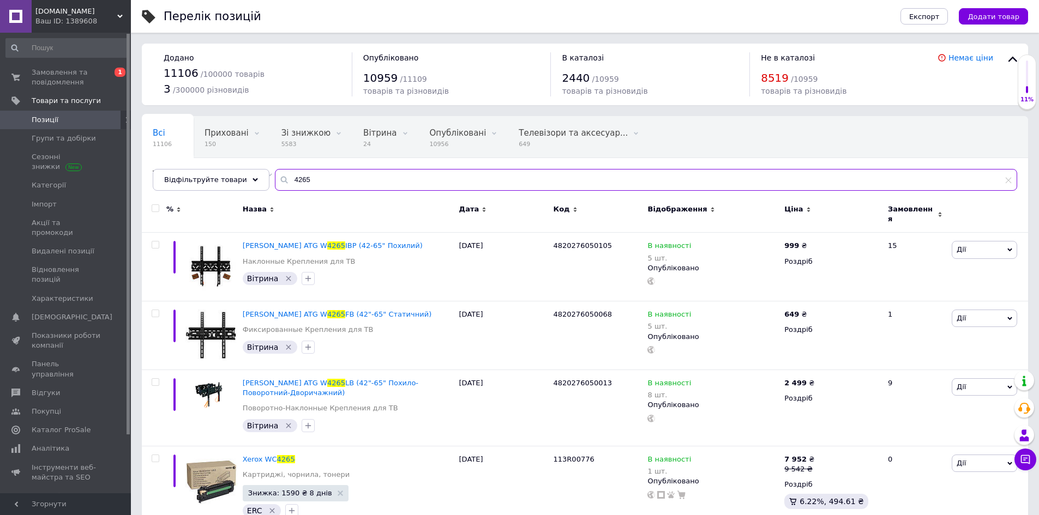
drag, startPoint x: 310, startPoint y: 177, endPoint x: 279, endPoint y: 180, distance: 31.2
click at [279, 180] on input "4265" at bounding box center [646, 180] width 742 height 22
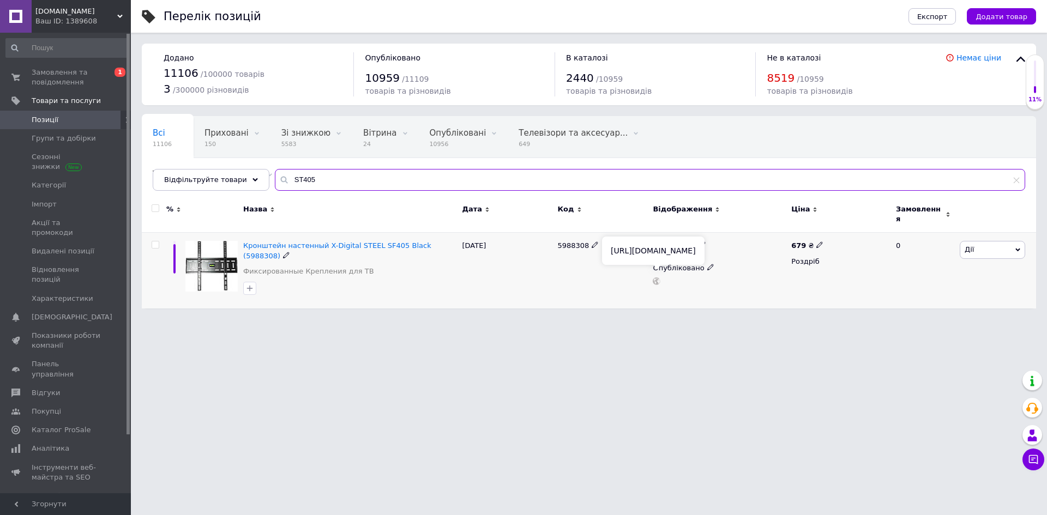
type input "ST405"
click at [67, 73] on span "Замовлення та повідомлення" at bounding box center [66, 78] width 69 height 20
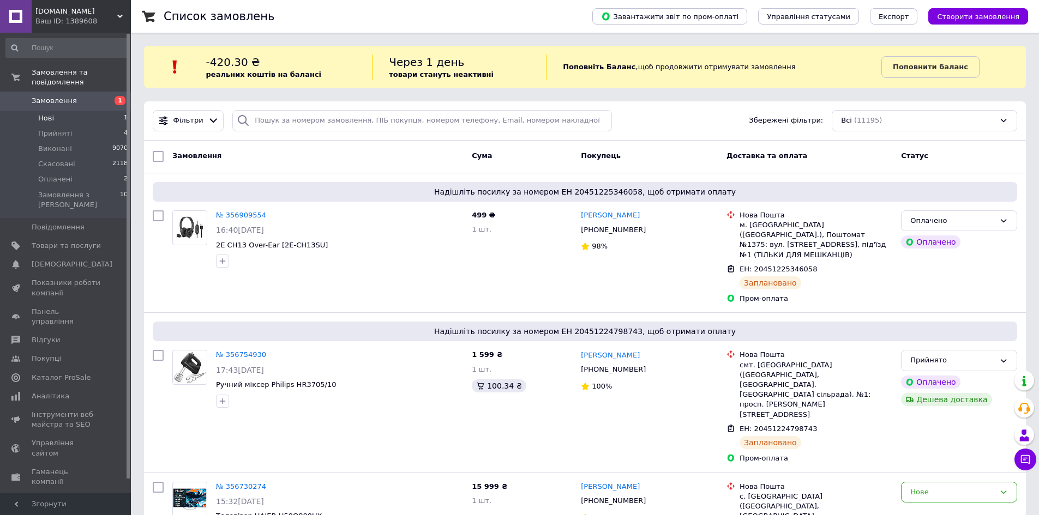
click at [46, 113] on span "Нові" at bounding box center [46, 118] width 16 height 10
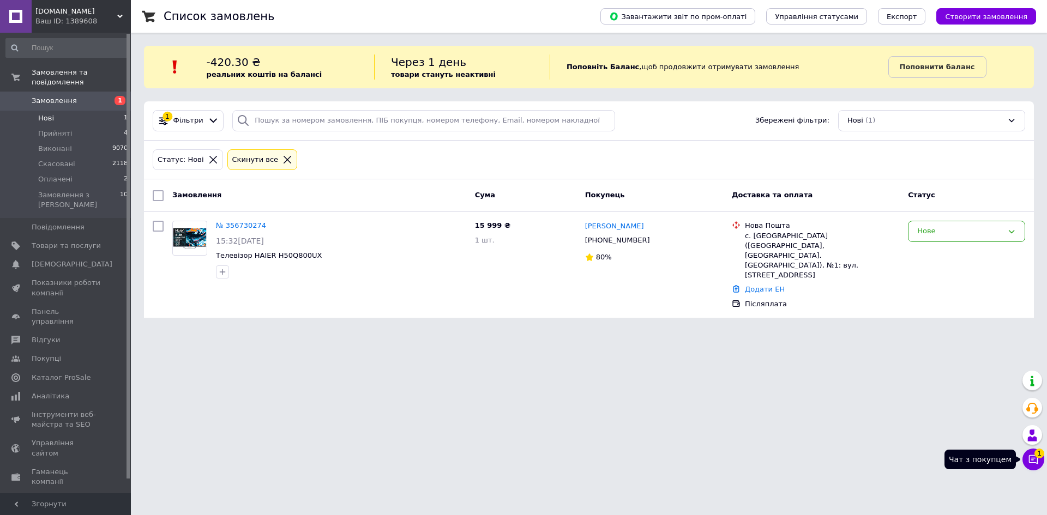
drag, startPoint x: 1038, startPoint y: 461, endPoint x: 1037, endPoint y: 453, distance: 7.7
click at [1037, 461] on icon at bounding box center [1033, 459] width 11 height 11
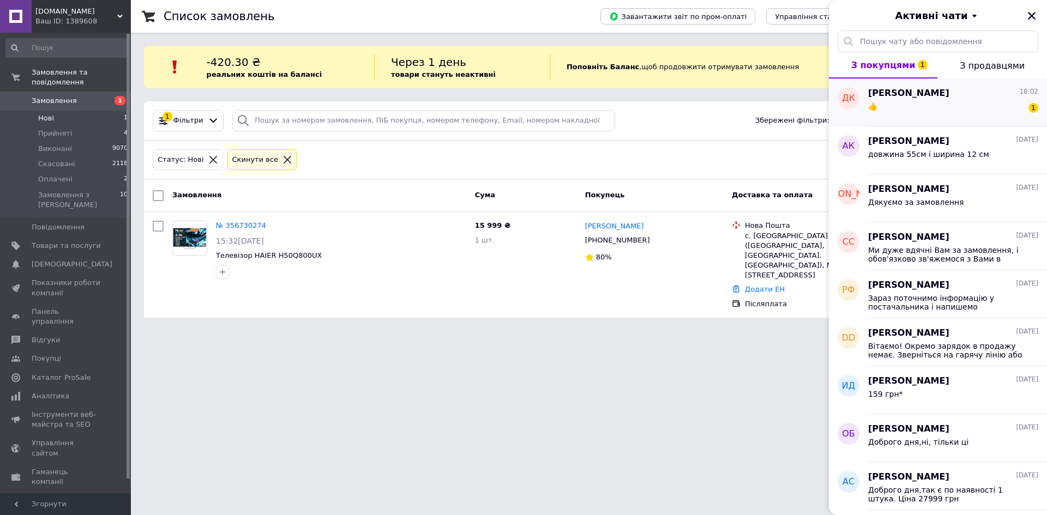
click at [884, 94] on span "[PERSON_NAME]" at bounding box center [908, 93] width 81 height 13
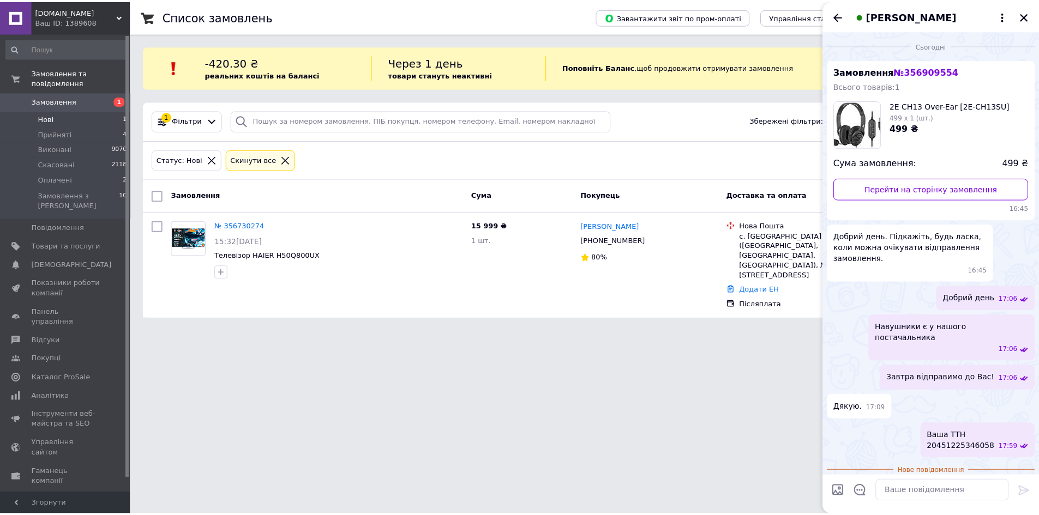
scroll to position [25, 0]
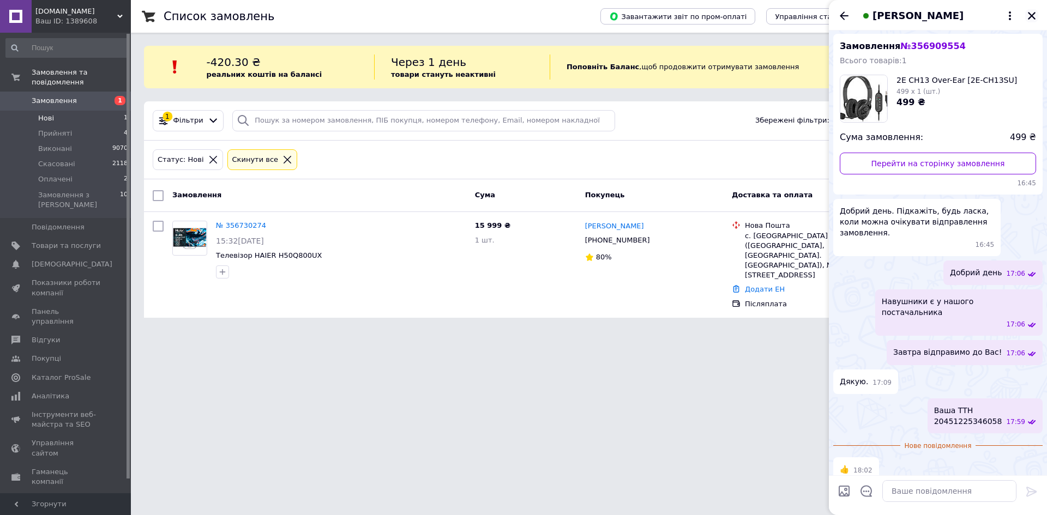
click at [1031, 16] on icon "Закрити" at bounding box center [1032, 16] width 8 height 8
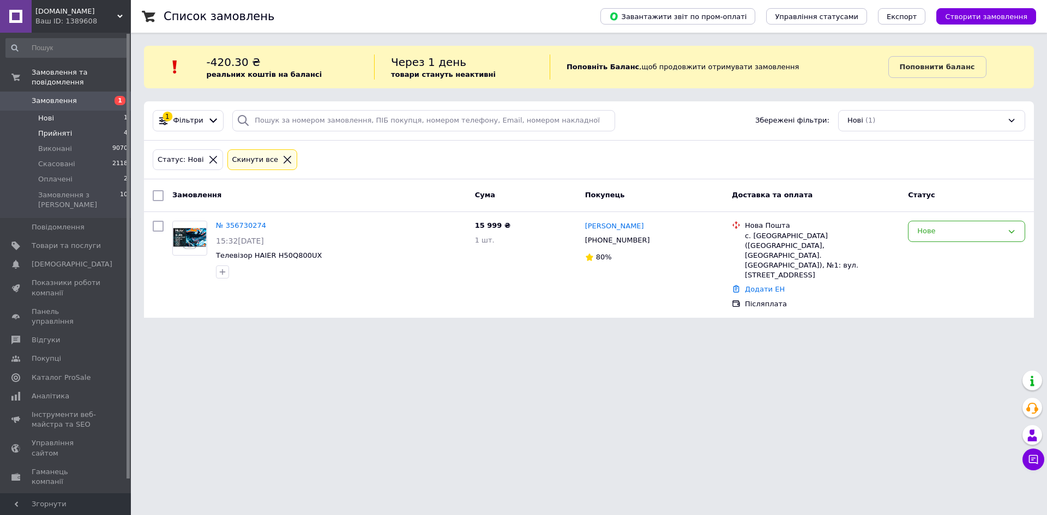
click at [49, 129] on span "Прийняті" at bounding box center [55, 134] width 34 height 10
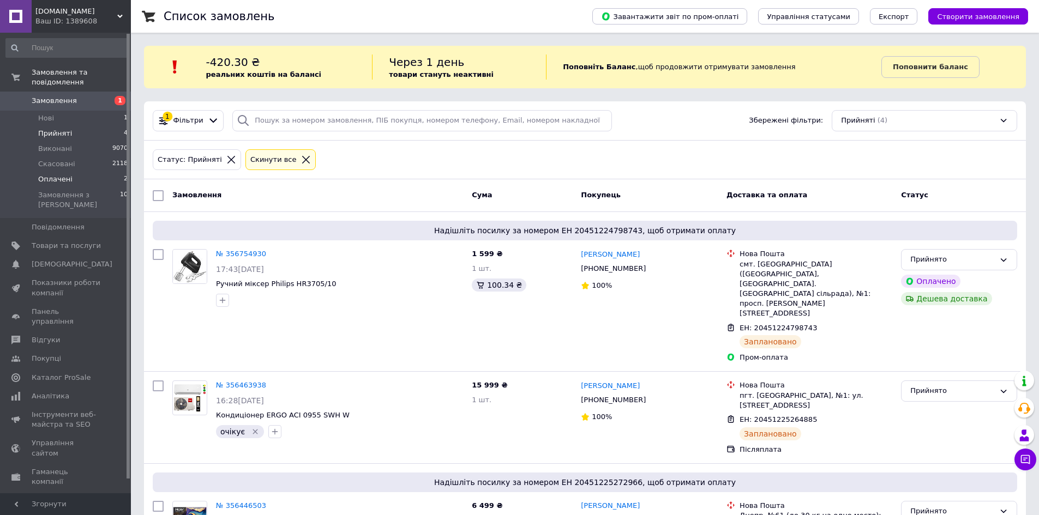
click at [50, 174] on span "Оплачені" at bounding box center [55, 179] width 34 height 10
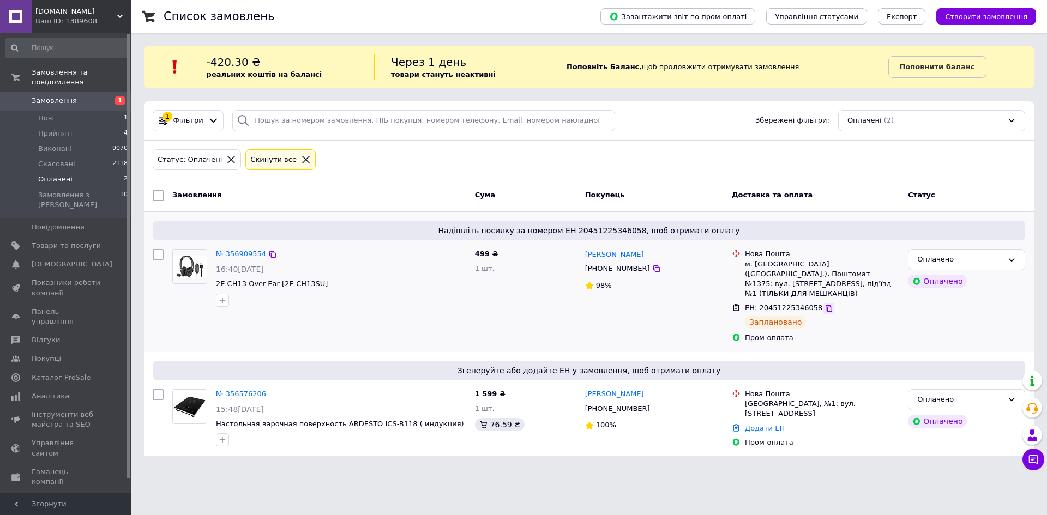
click at [824, 304] on icon at bounding box center [828, 308] width 9 height 9
click at [50, 113] on span "Нові" at bounding box center [46, 118] width 16 height 10
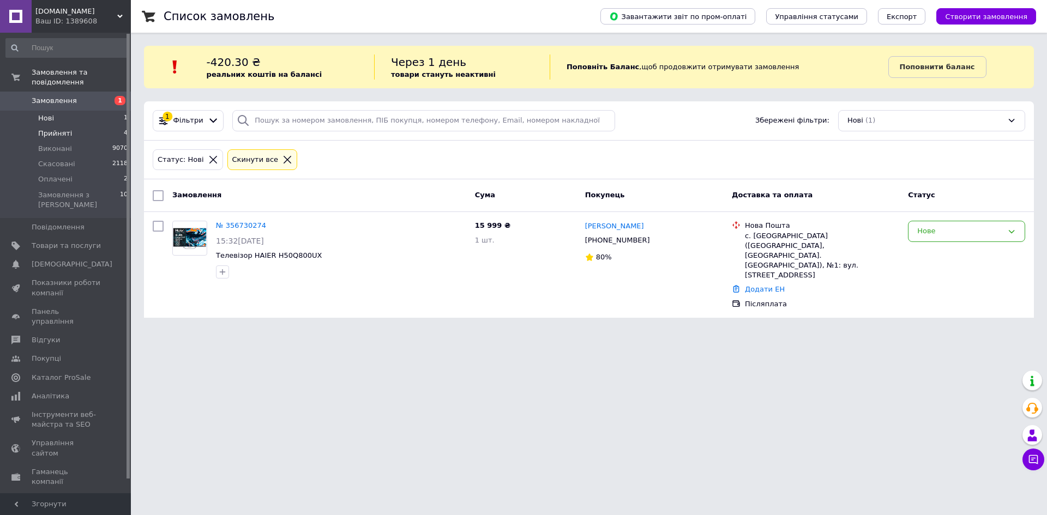
click at [37, 126] on li "Прийняті 4" at bounding box center [67, 133] width 134 height 15
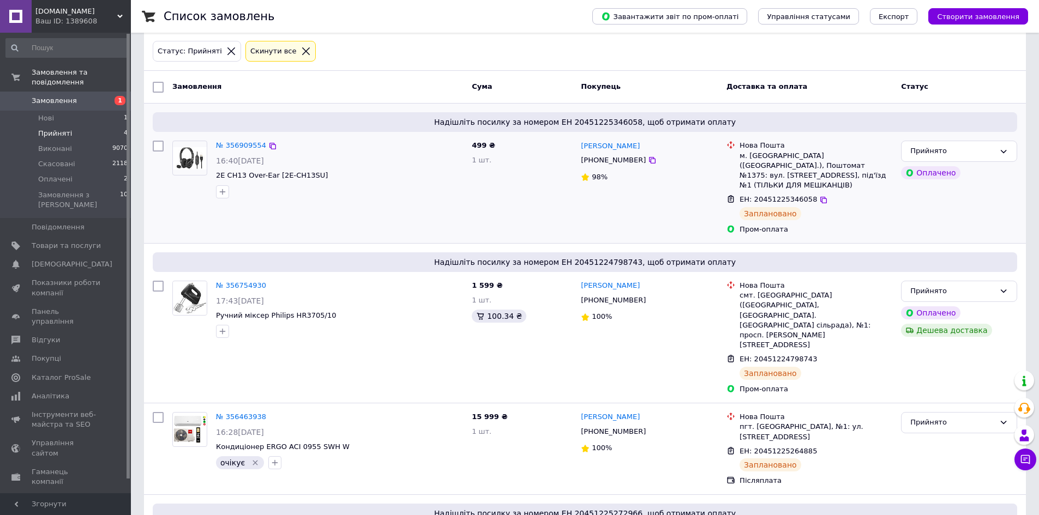
scroll to position [164, 0]
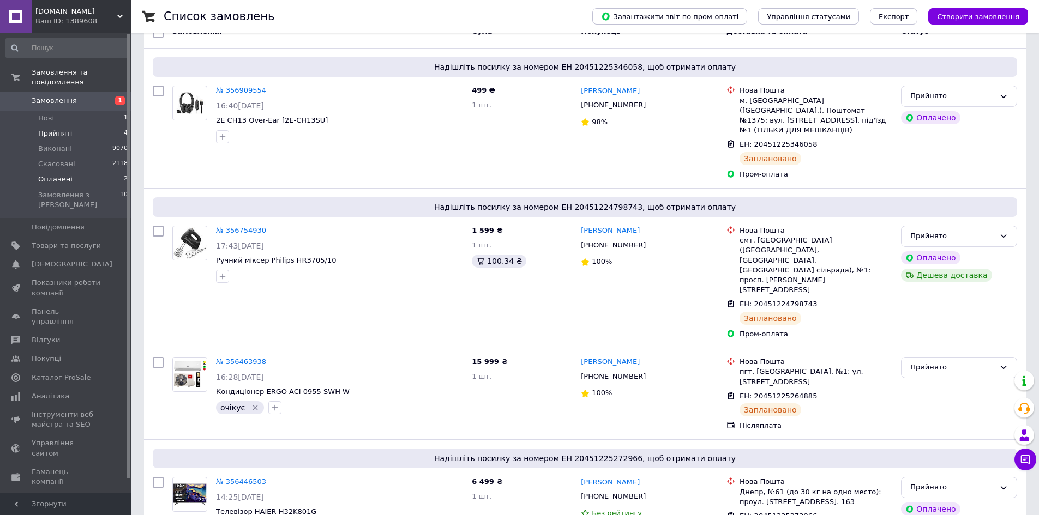
click at [46, 174] on span "Оплачені" at bounding box center [55, 179] width 34 height 10
